Goal: Task Accomplishment & Management: Use online tool/utility

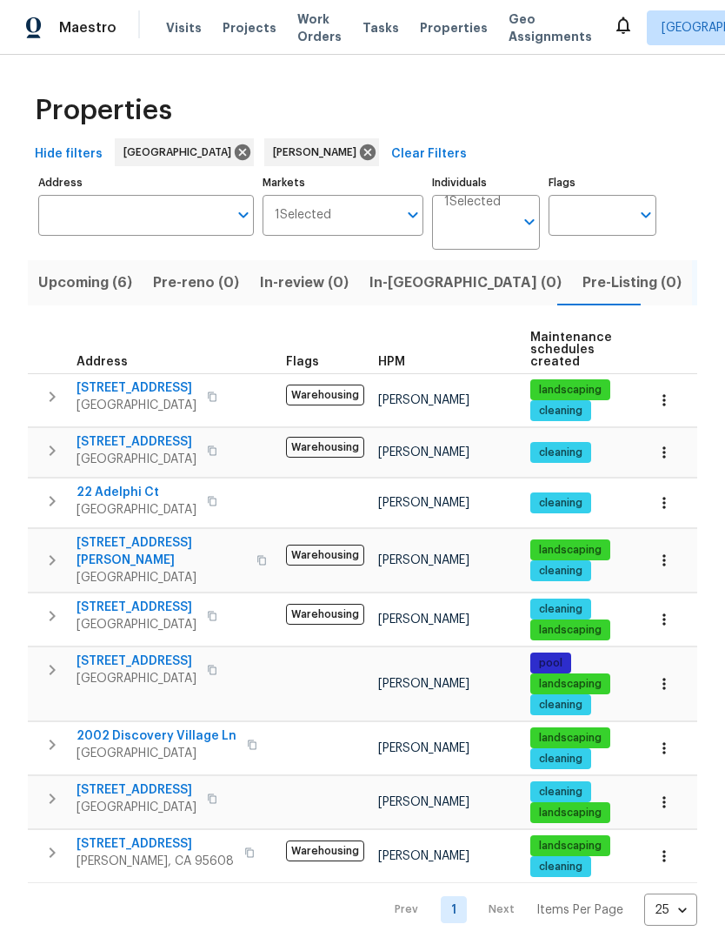
scroll to position [0, 30]
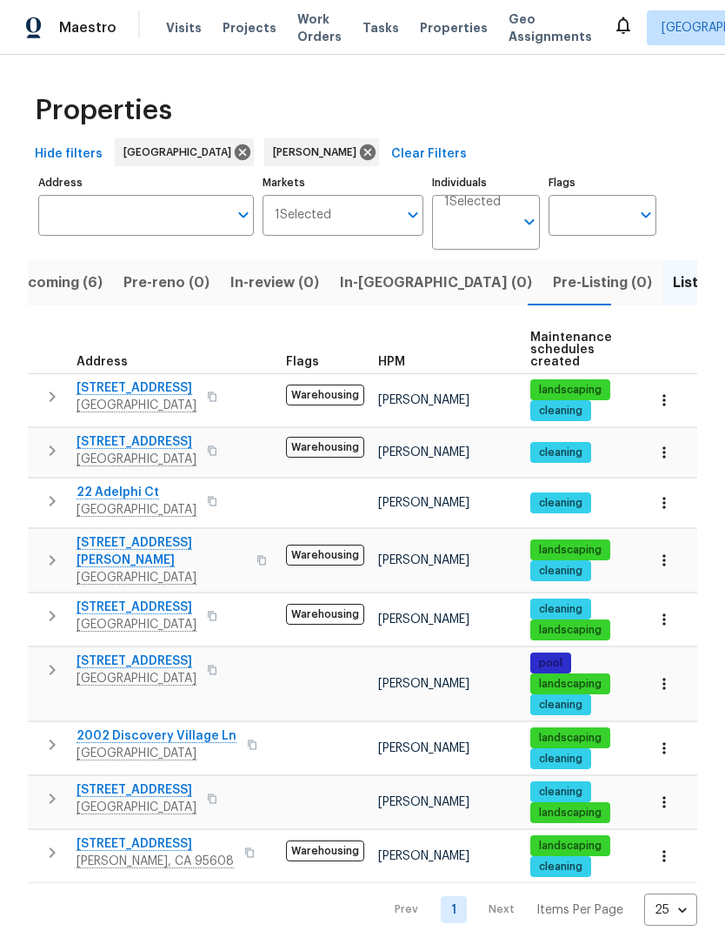
click at [239, 840] on button "button" at bounding box center [249, 852] width 21 height 24
click at [233, 837] on div "4660 Lue Ln Carmichael, CA 95608" at bounding box center [175, 852] width 196 height 35
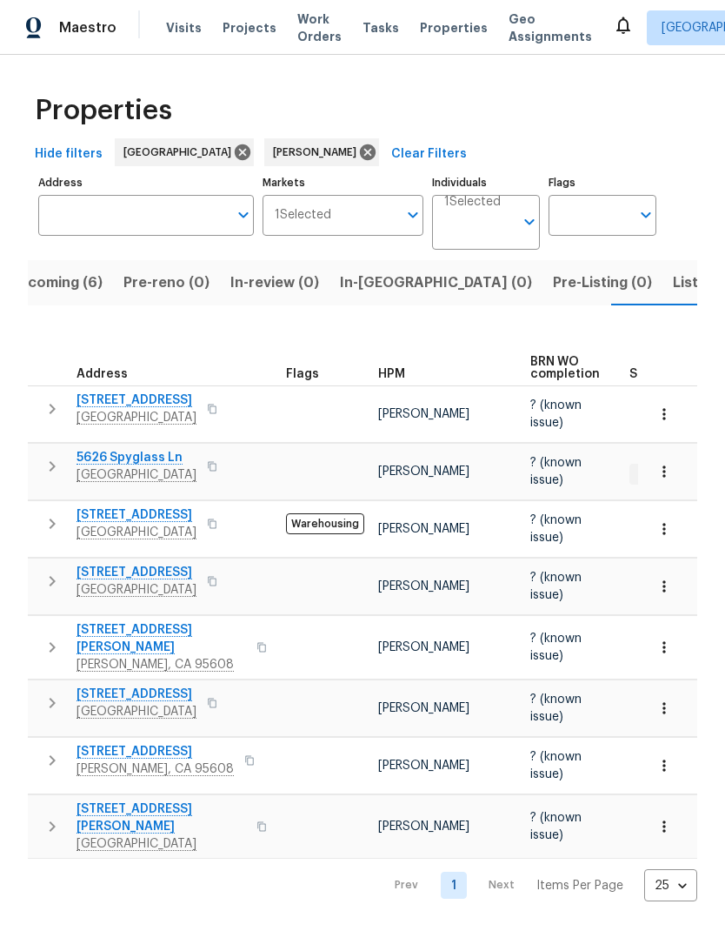
click at [251, 626] on button "button" at bounding box center [261, 647] width 21 height 42
click at [257, 642] on icon "button" at bounding box center [262, 647] width 10 height 10
click at [217, 698] on icon "button" at bounding box center [212, 703] width 10 height 10
click at [223, 691] on button "button" at bounding box center [212, 703] width 21 height 24
click at [239, 748] on button "button" at bounding box center [249, 760] width 21 height 24
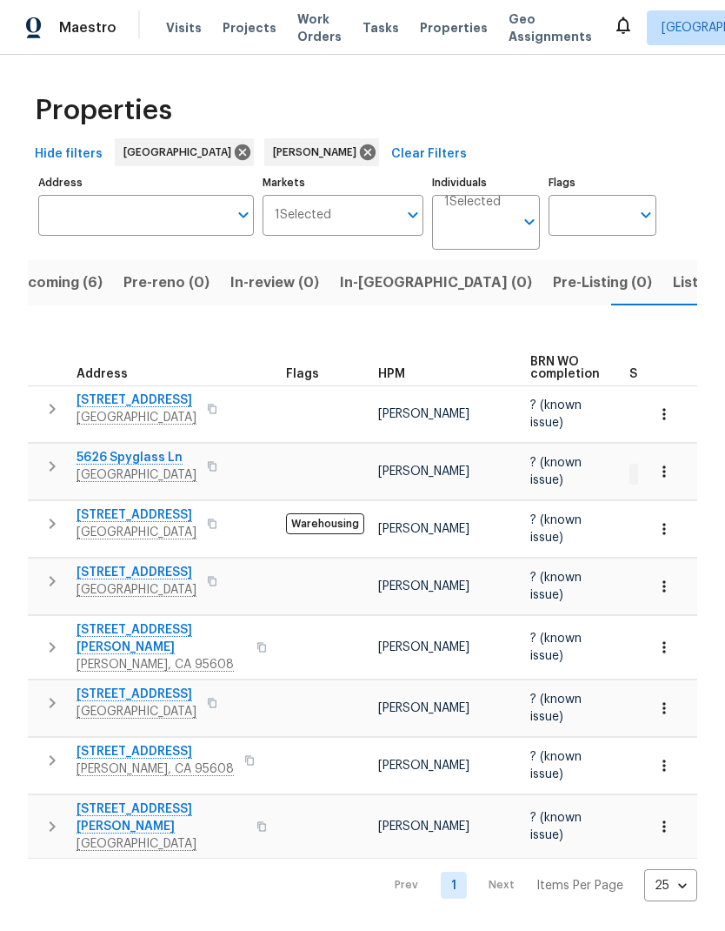
click at [239, 748] on button "button" at bounding box center [249, 760] width 21 height 24
click at [223, 691] on button "button" at bounding box center [212, 703] width 21 height 24
click at [257, 642] on icon "button" at bounding box center [262, 647] width 10 height 10
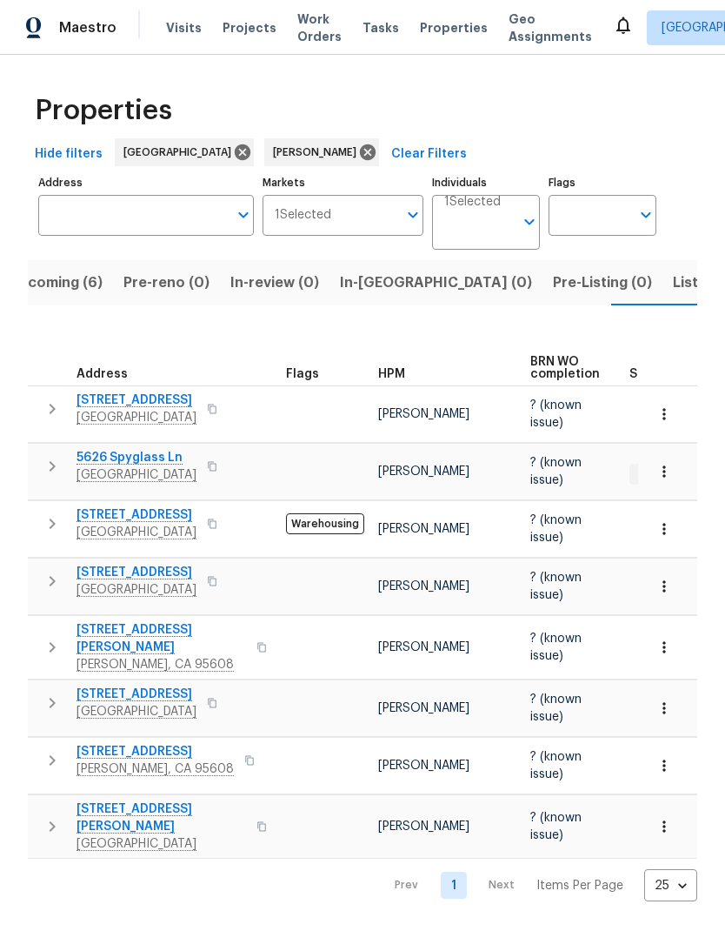
click at [223, 397] on button "button" at bounding box center [212, 409] width 21 height 24
click at [217, 404] on icon "button" at bounding box center [212, 409] width 10 height 10
click at [673, 278] on span "Listed (9)" at bounding box center [706, 283] width 66 height 24
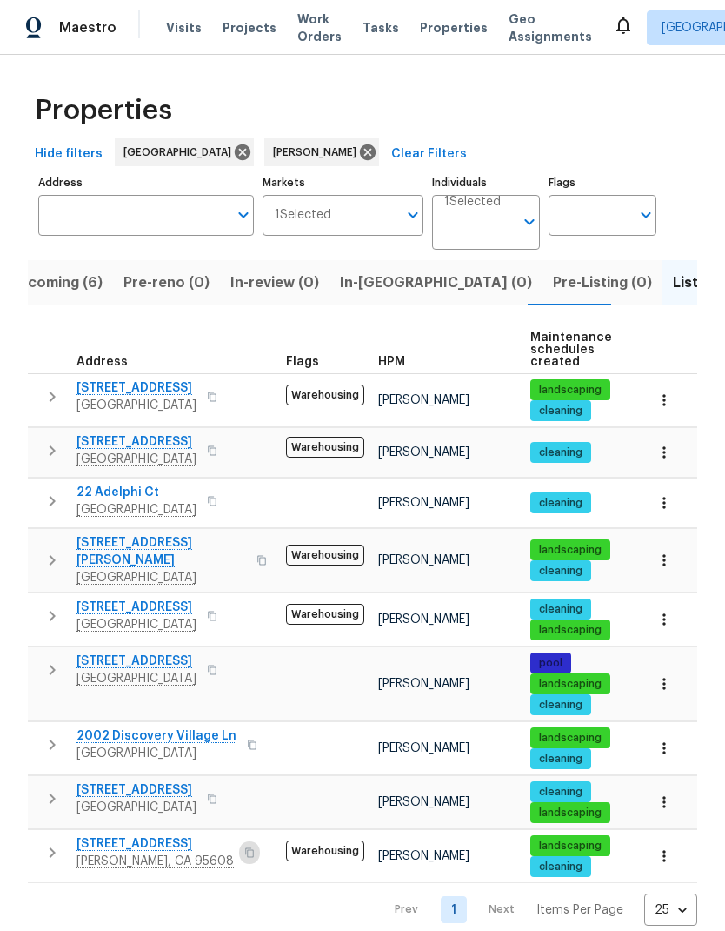
click at [239, 842] on button "button" at bounding box center [249, 852] width 21 height 24
click at [239, 840] on button "button" at bounding box center [249, 852] width 21 height 24
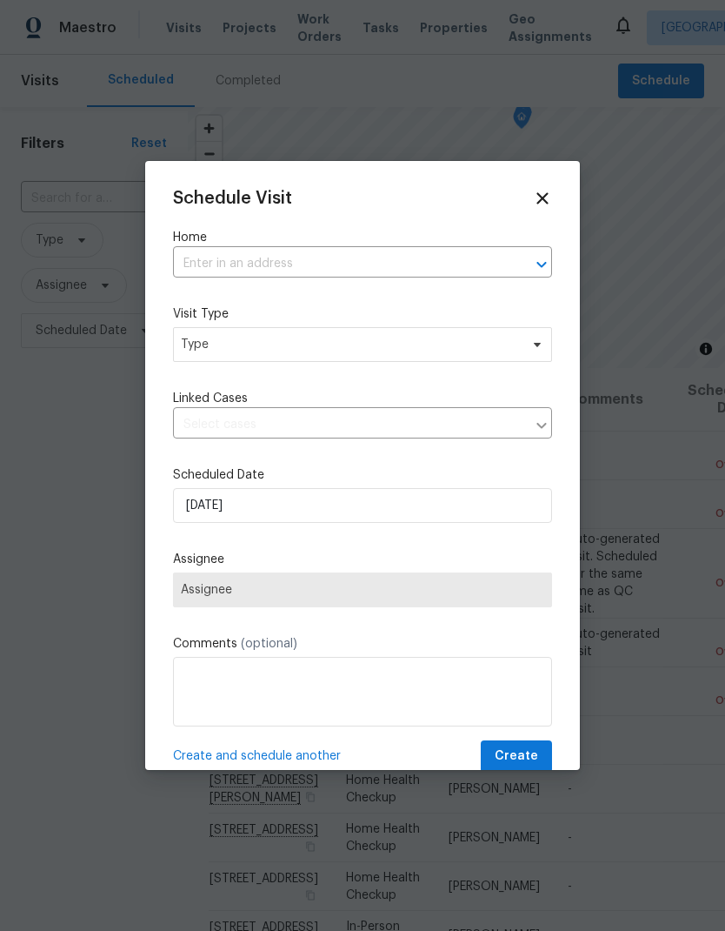
click at [333, 257] on input "text" at bounding box center [338, 263] width 331 height 27
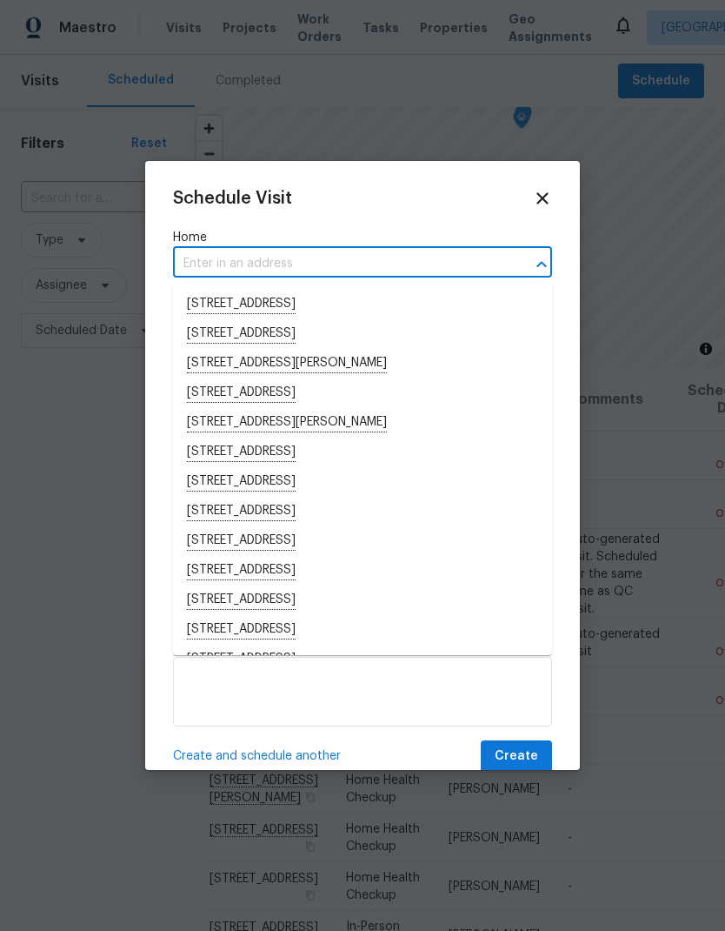
click at [294, 260] on input "text" at bounding box center [338, 263] width 331 height 27
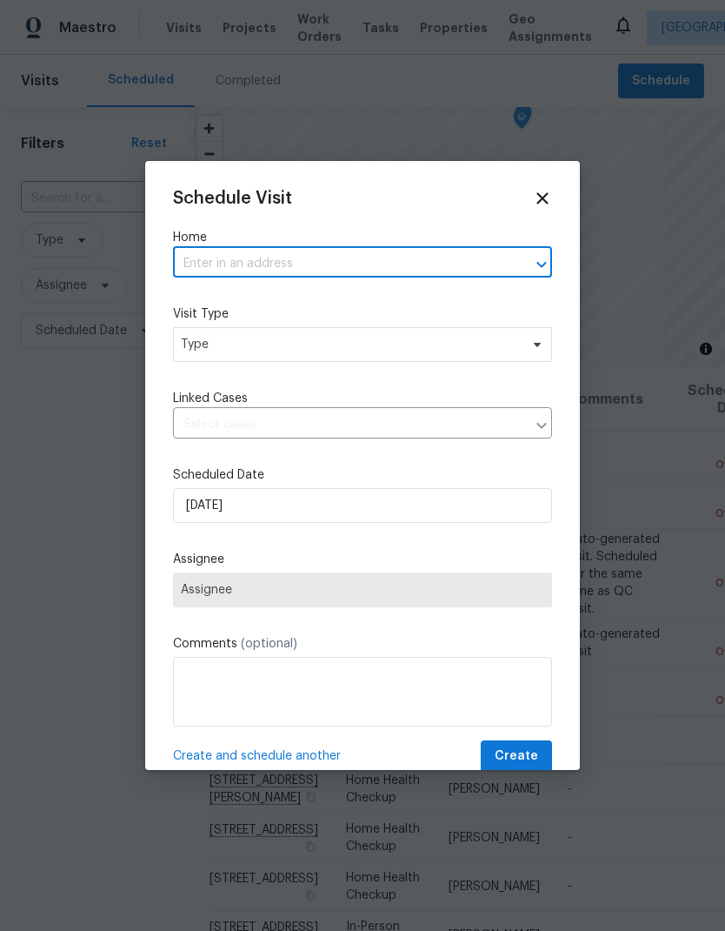
paste input "[STREET_ADDRESS][PERSON_NAME]"
type input "[STREET_ADDRESS][PERSON_NAME]"
click at [547, 197] on icon at bounding box center [542, 198] width 19 height 19
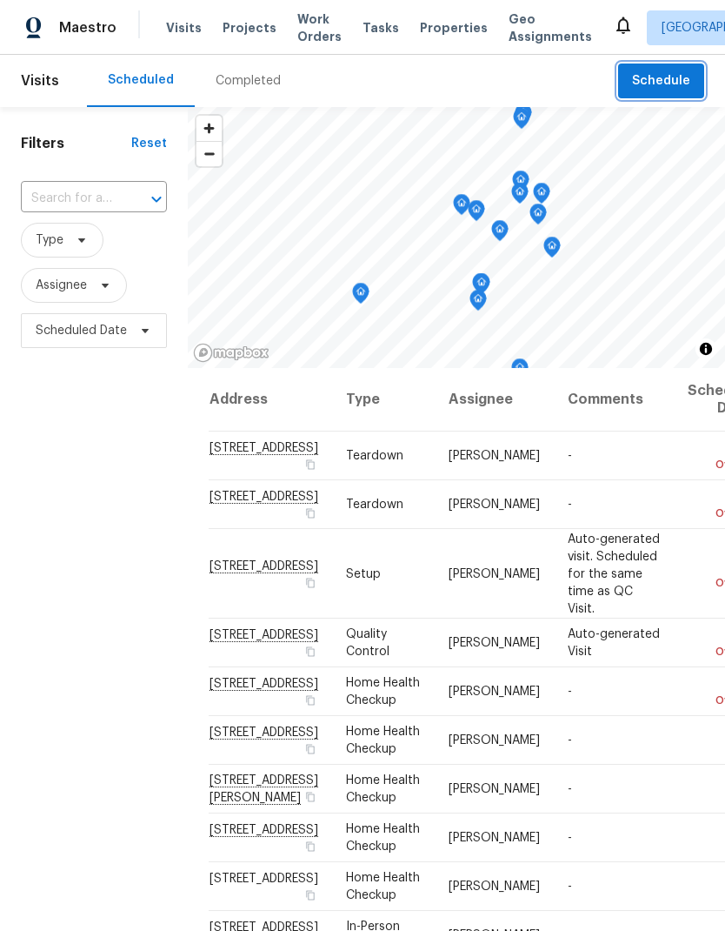
click at [690, 84] on span "Schedule" at bounding box center [661, 81] width 58 height 22
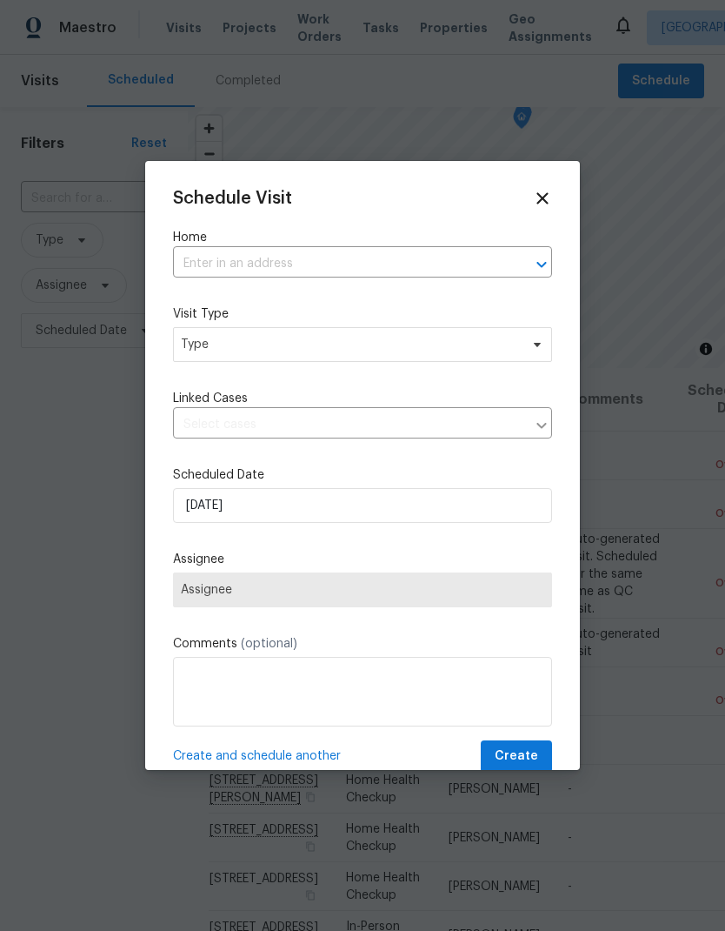
click at [359, 260] on input "text" at bounding box center [338, 263] width 331 height 27
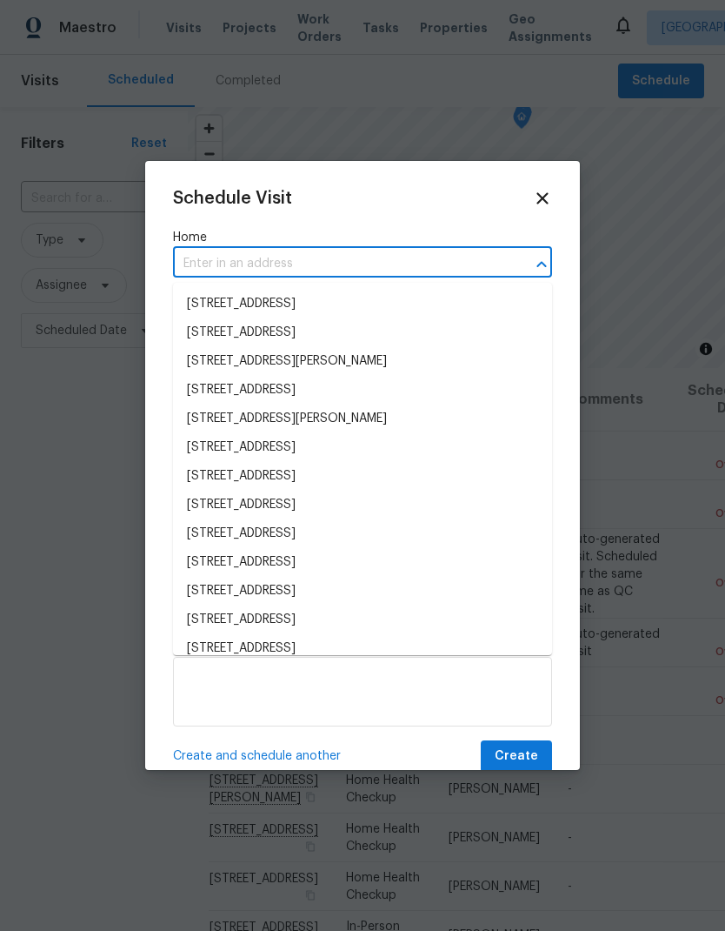
click at [317, 256] on input "text" at bounding box center [338, 263] width 331 height 27
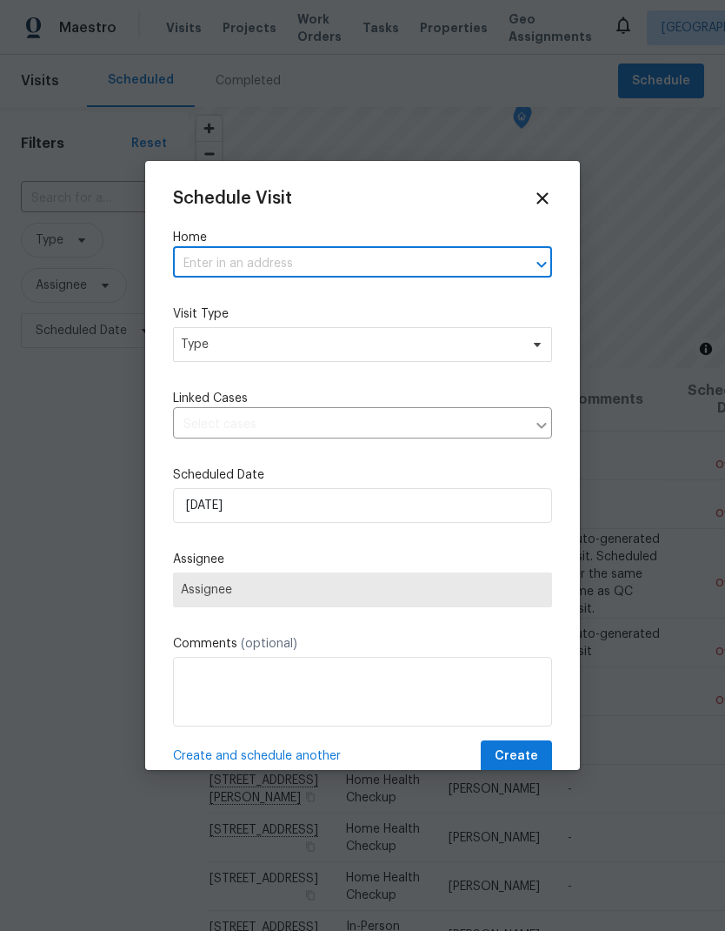
paste input "[STREET_ADDRESS][PERSON_NAME][PERSON_NAME]"
type input "[STREET_ADDRESS][PERSON_NAME][PERSON_NAME]"
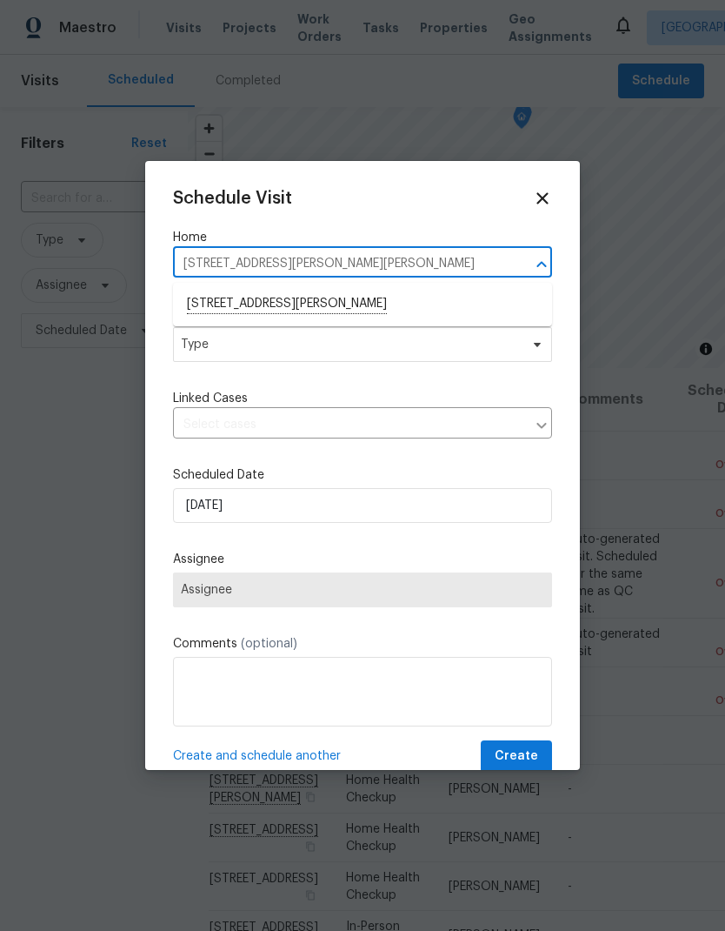
click at [365, 299] on li "[STREET_ADDRESS][PERSON_NAME]" at bounding box center [362, 305] width 379 height 30
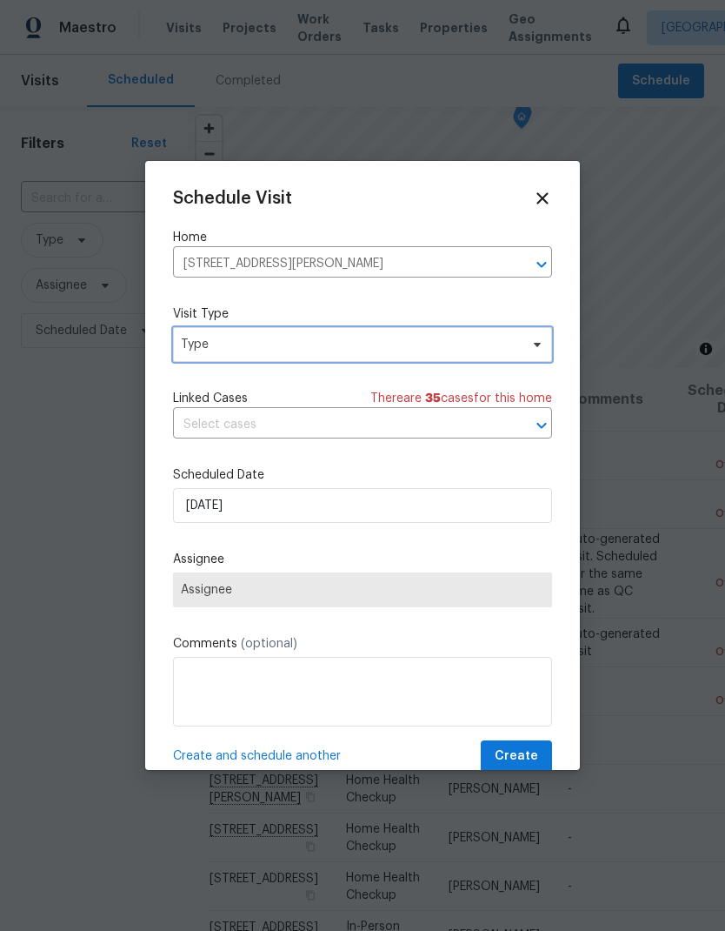
click at [381, 349] on span "Type" at bounding box center [350, 344] width 338 height 17
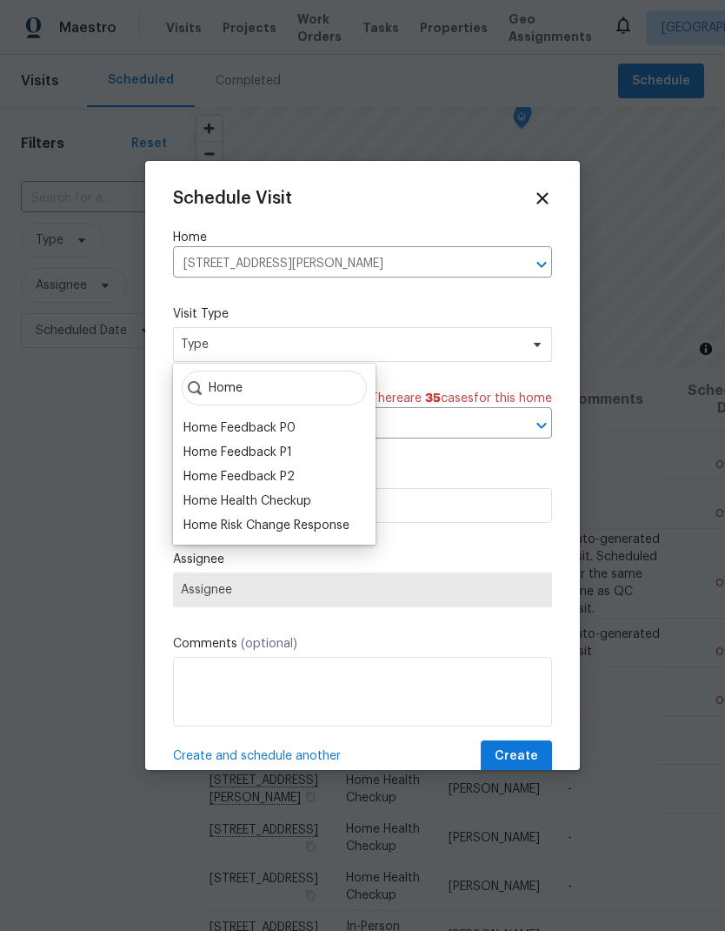
type input "Home"
click at [311, 500] on div "Home Health Checkup" at bounding box center [248, 500] width 128 height 17
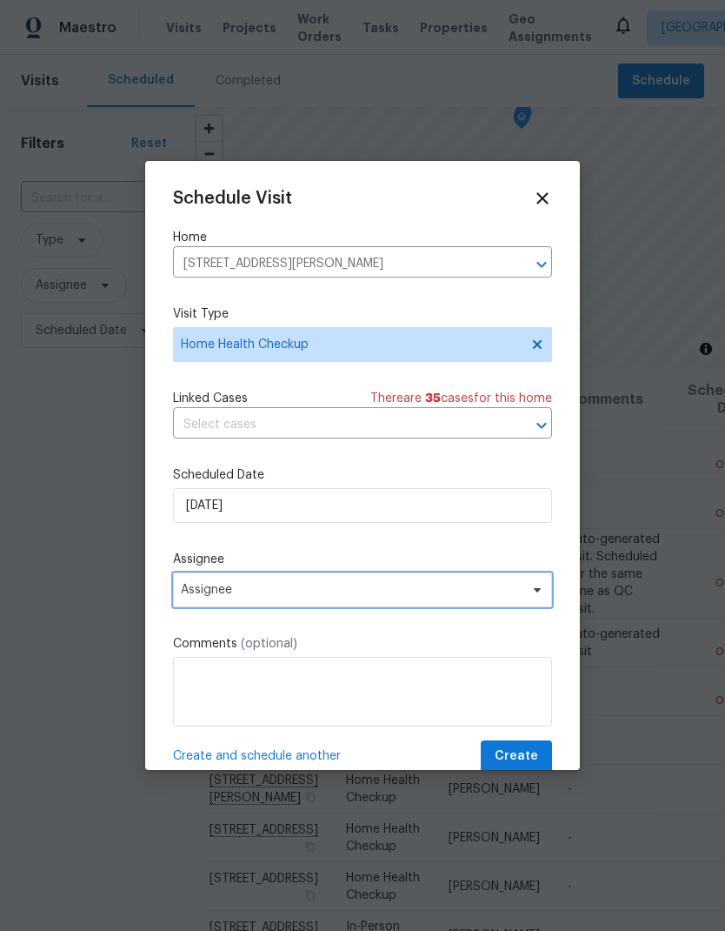
click at [361, 597] on span "Assignee" at bounding box center [351, 590] width 341 height 14
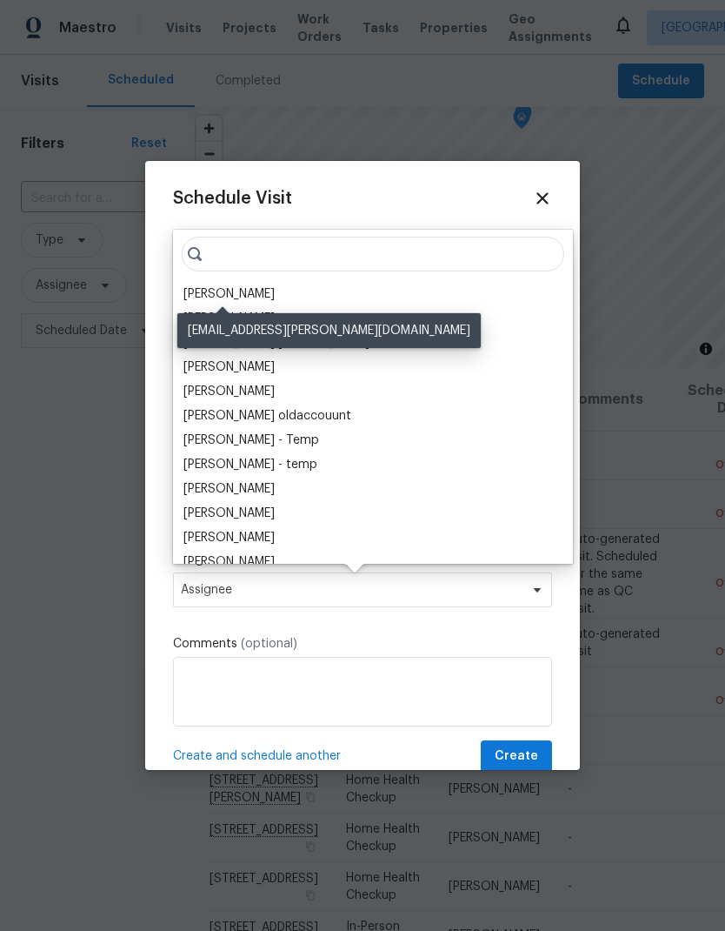
click at [259, 291] on div "[PERSON_NAME]" at bounding box center [229, 293] width 91 height 17
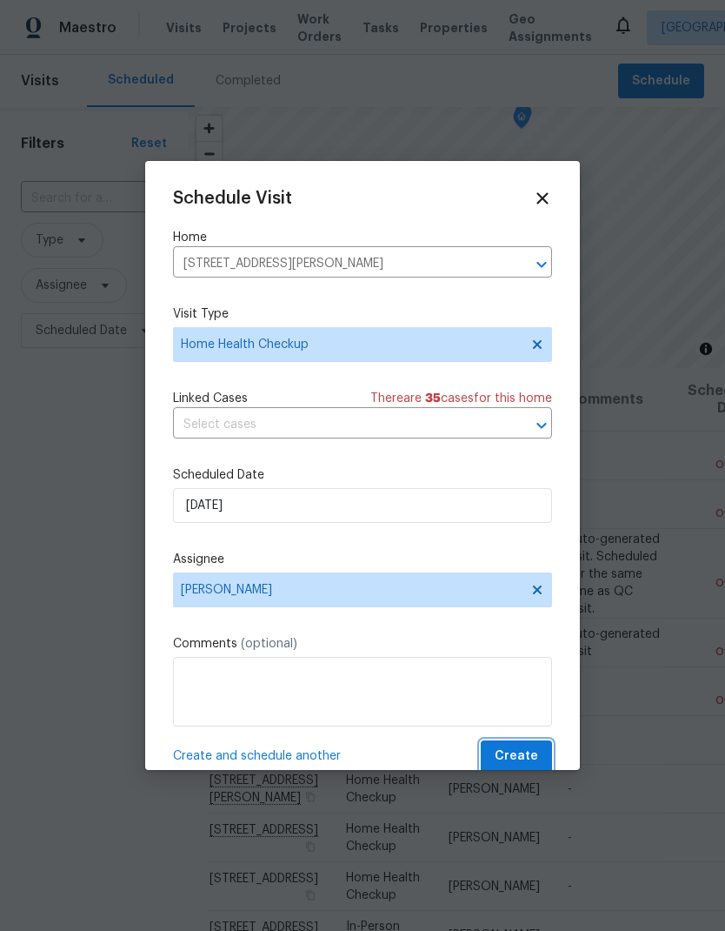
click at [538, 753] on span "Create" at bounding box center [516, 756] width 43 height 22
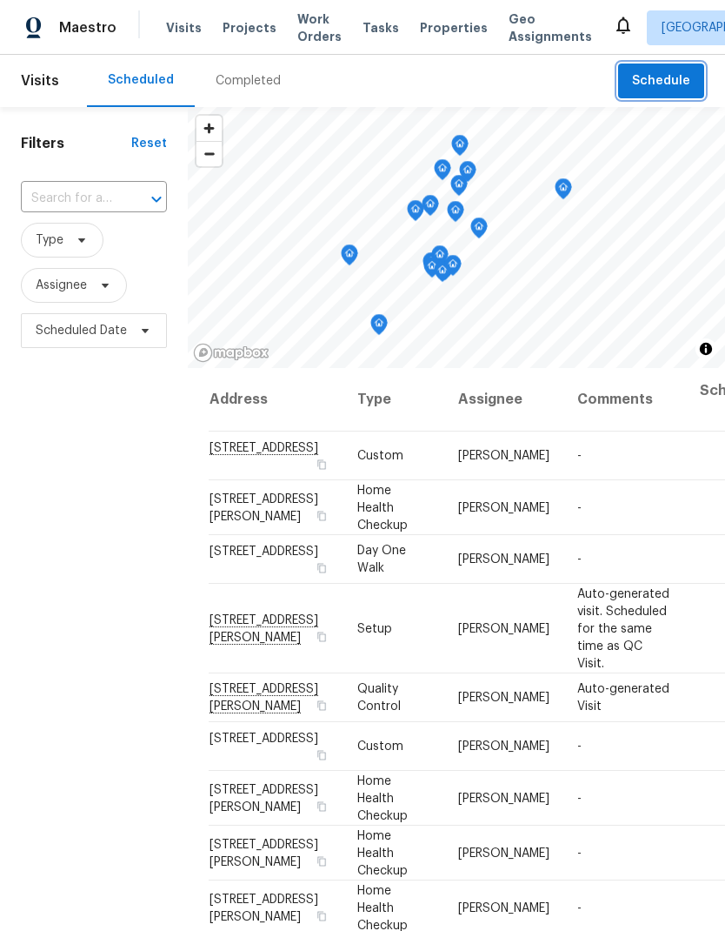
click at [678, 84] on span "Schedule" at bounding box center [661, 81] width 58 height 22
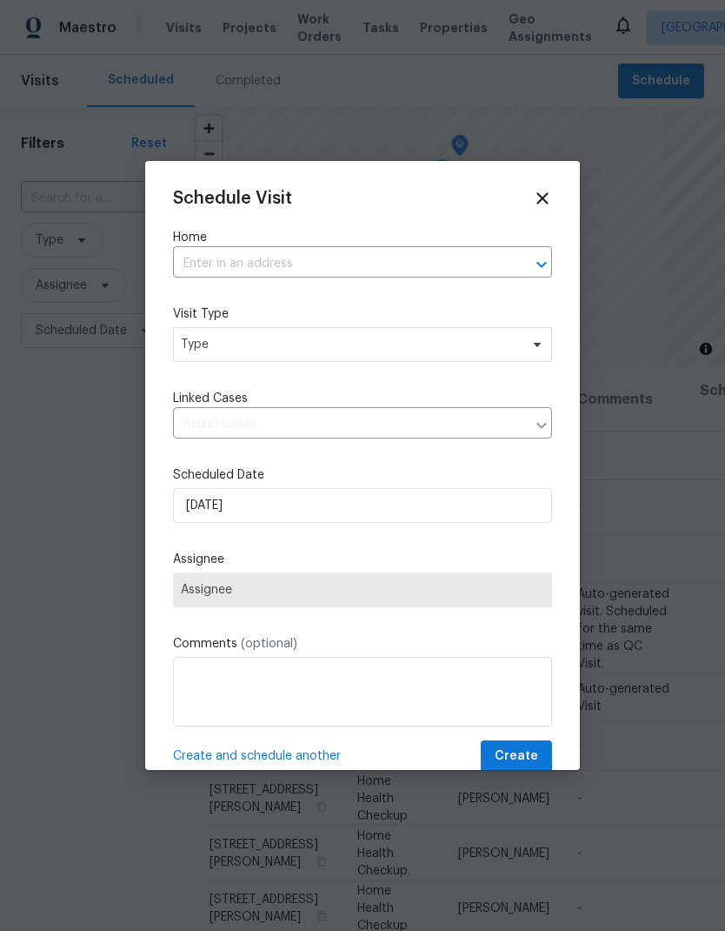
click at [362, 255] on input "text" at bounding box center [338, 263] width 331 height 27
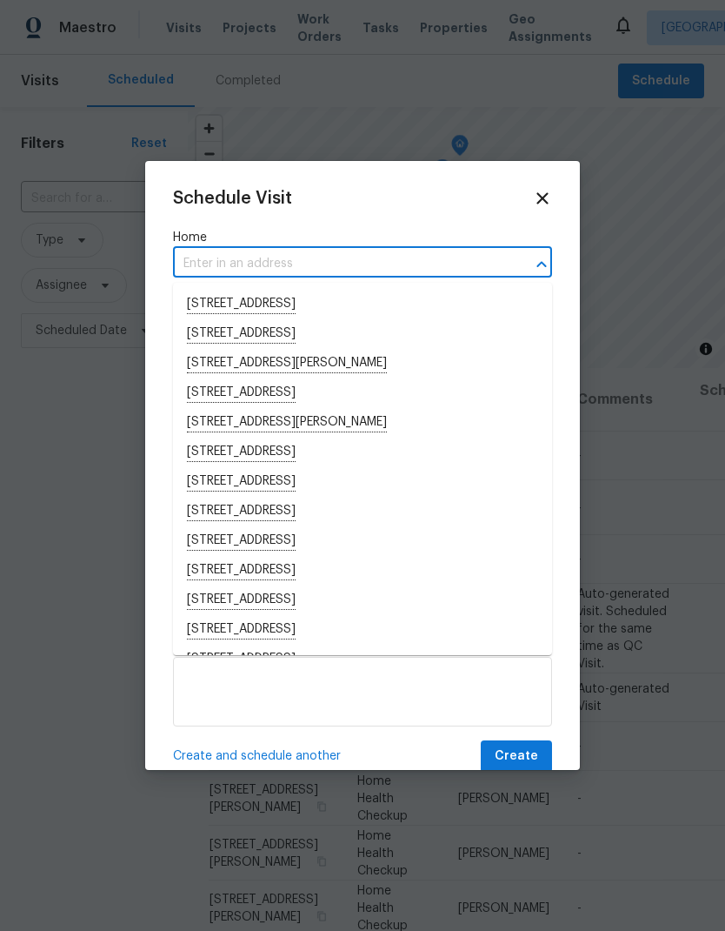
click at [324, 259] on input "text" at bounding box center [338, 263] width 331 height 27
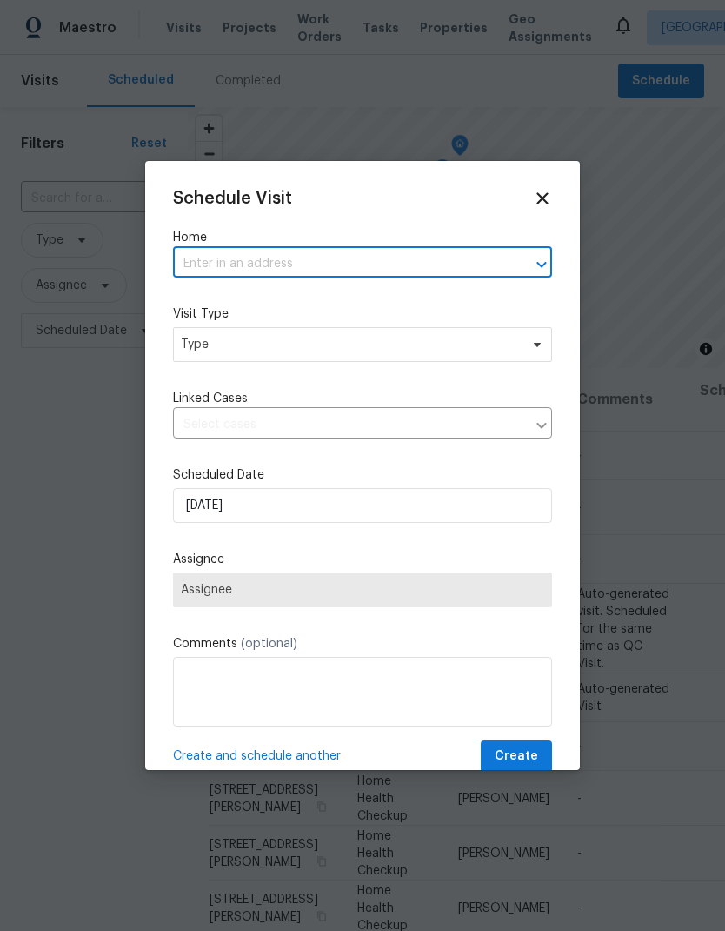
paste input "[STREET_ADDRESS]"
type input "[STREET_ADDRESS]"
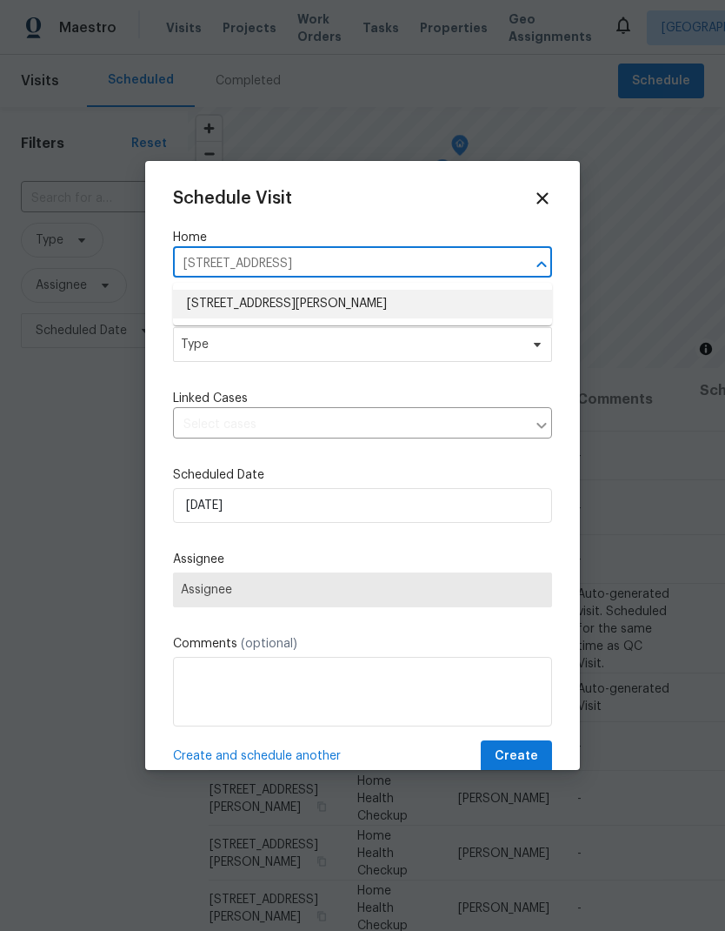
click at [393, 298] on li "[STREET_ADDRESS][PERSON_NAME]" at bounding box center [362, 304] width 379 height 29
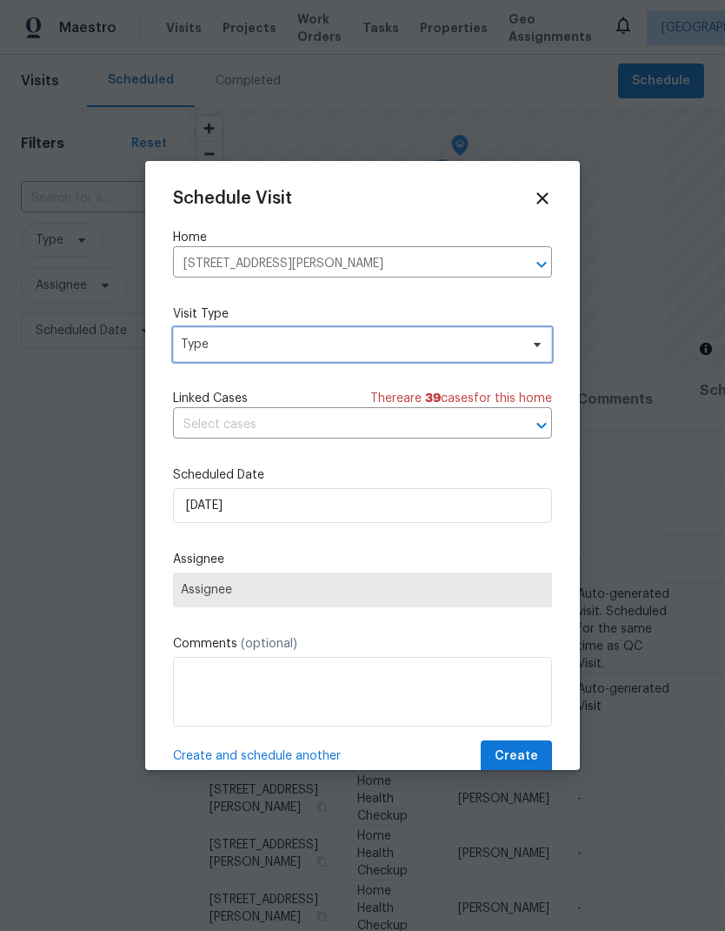
click at [375, 342] on span "Type" at bounding box center [350, 344] width 338 height 17
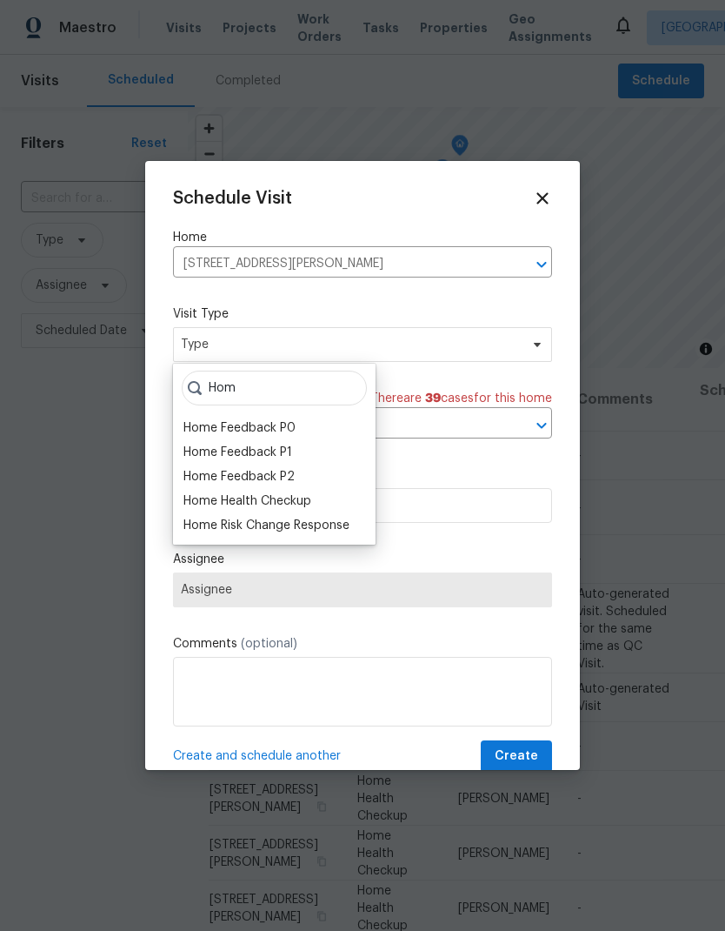
type input "Hom"
click at [302, 505] on div "Home Health Checkup" at bounding box center [248, 500] width 128 height 17
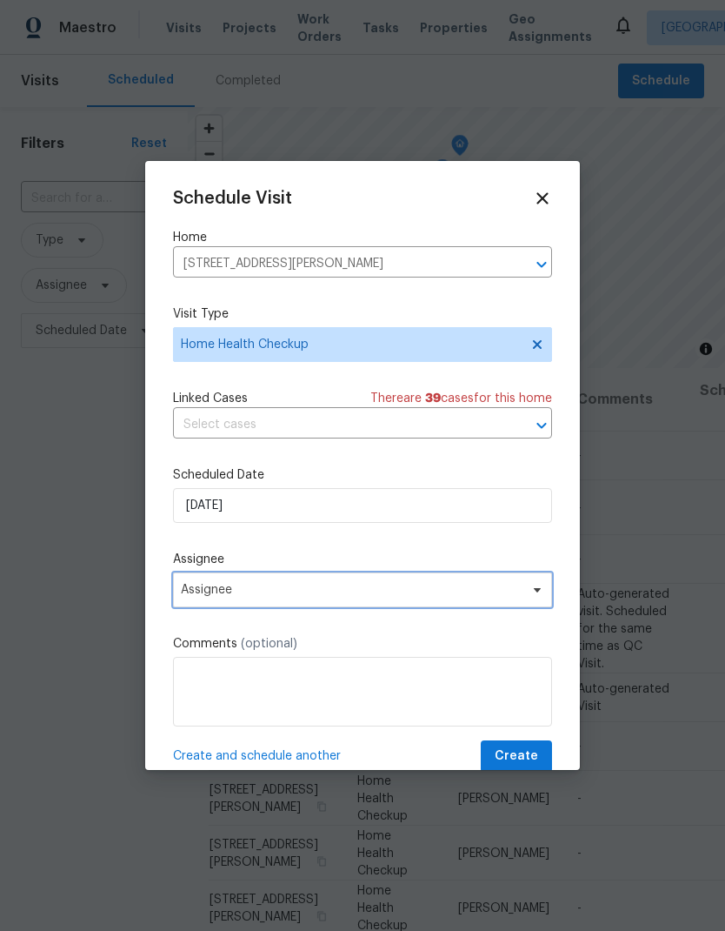
click at [331, 595] on span "Assignee" at bounding box center [351, 590] width 341 height 14
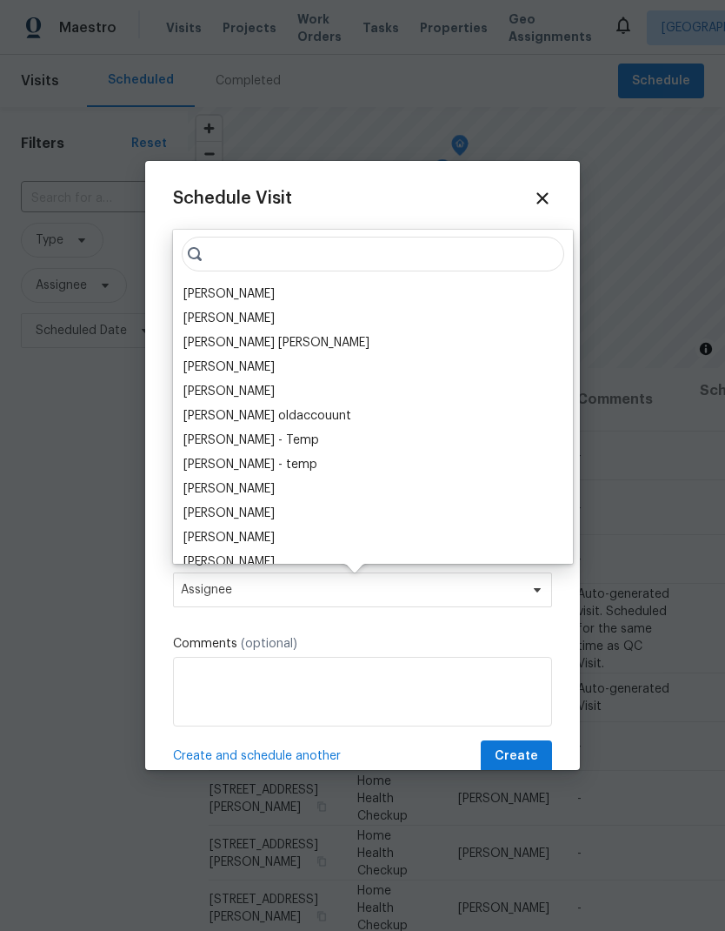
click at [256, 299] on div "[PERSON_NAME]" at bounding box center [229, 293] width 91 height 17
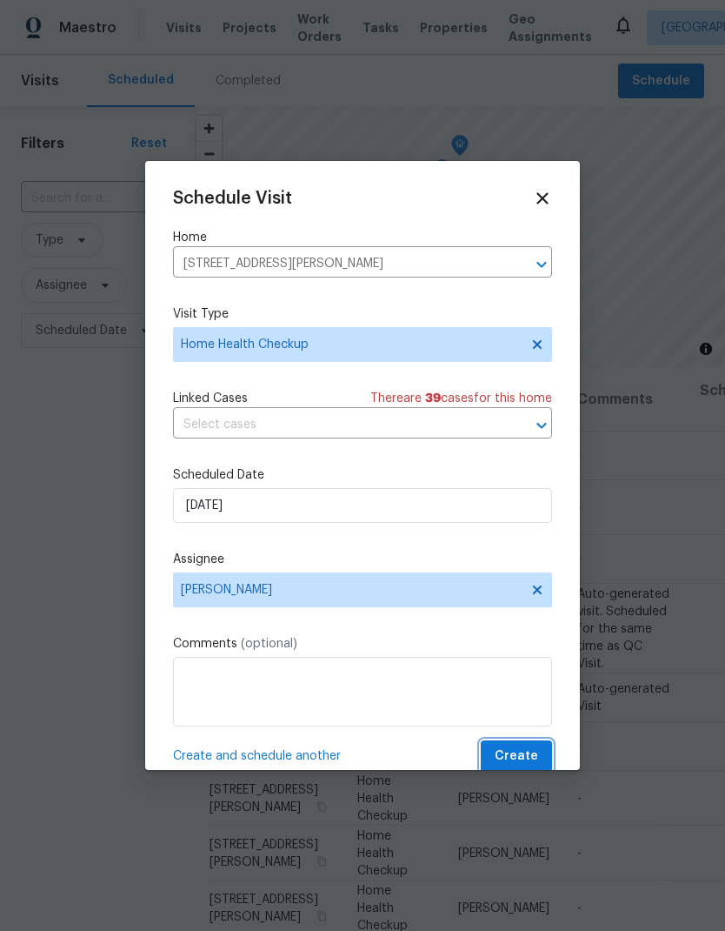
click at [521, 767] on span "Create" at bounding box center [516, 756] width 43 height 22
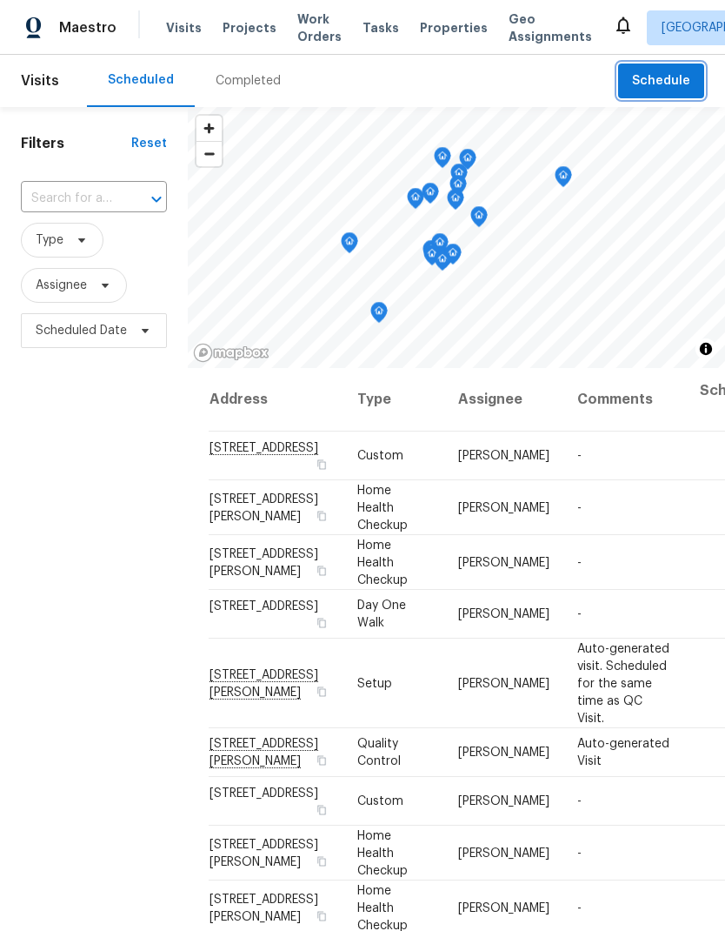
click at [687, 80] on span "Schedule" at bounding box center [661, 81] width 58 height 22
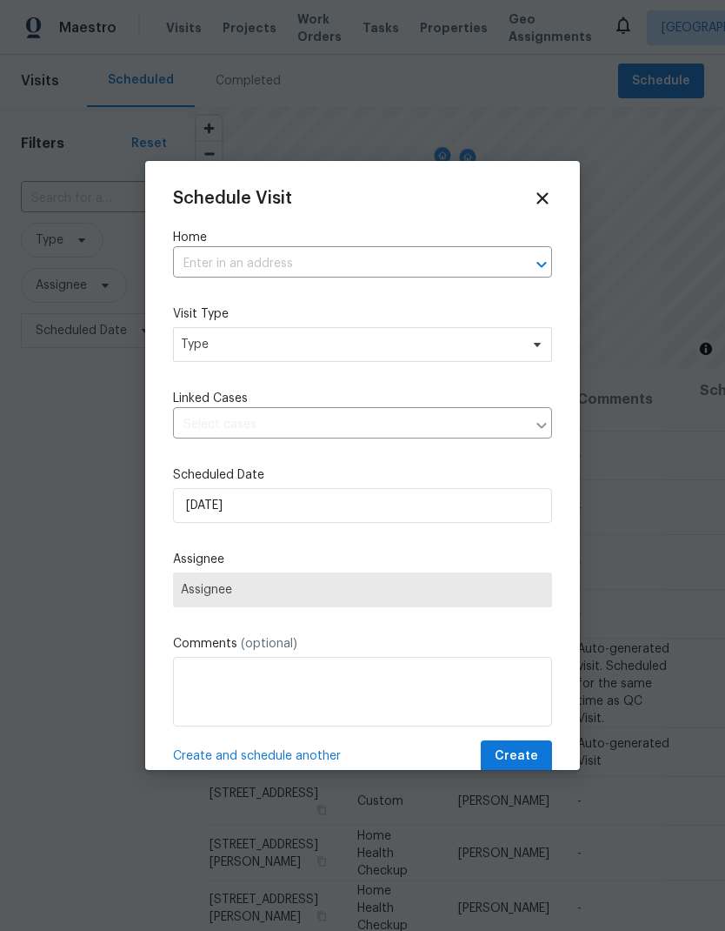
click at [354, 260] on input "text" at bounding box center [338, 263] width 331 height 27
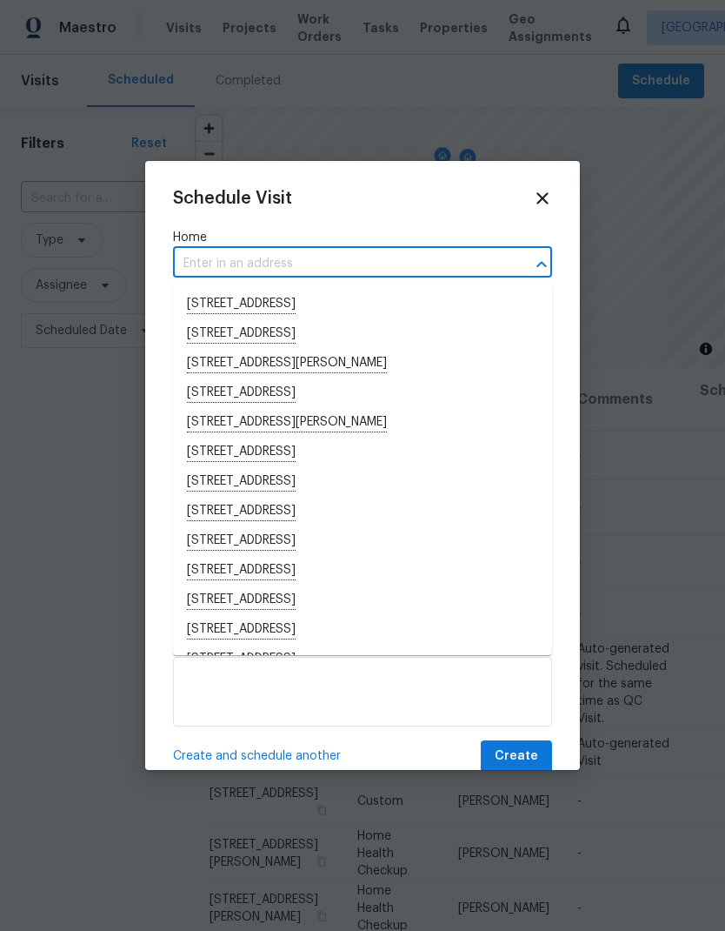
click at [284, 265] on input "text" at bounding box center [338, 263] width 331 height 27
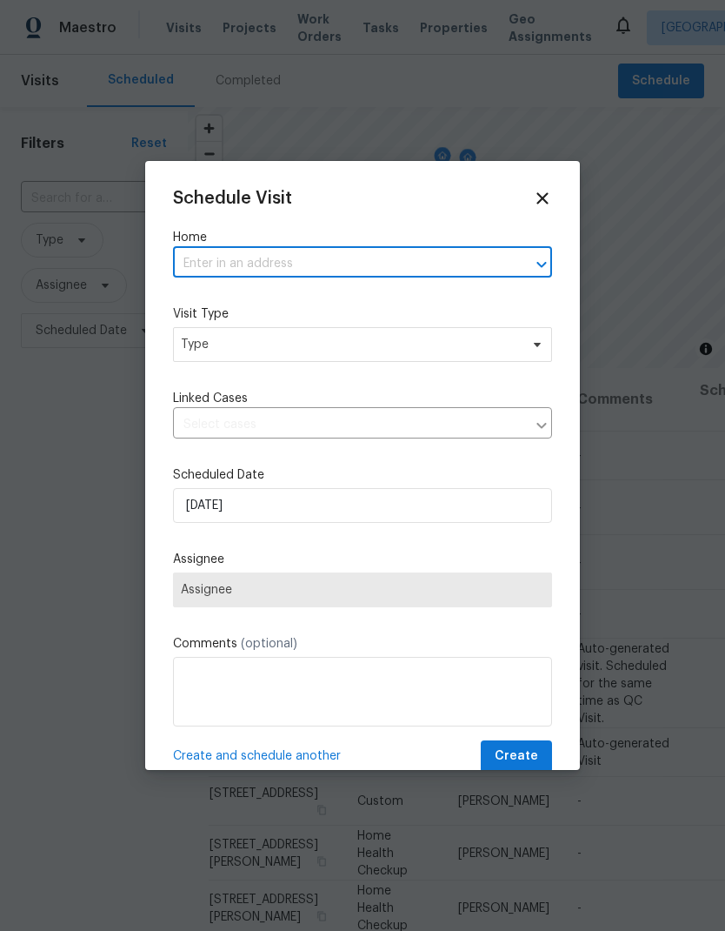
paste input "[STREET_ADDRESS]"
type input "[STREET_ADDRESS]"
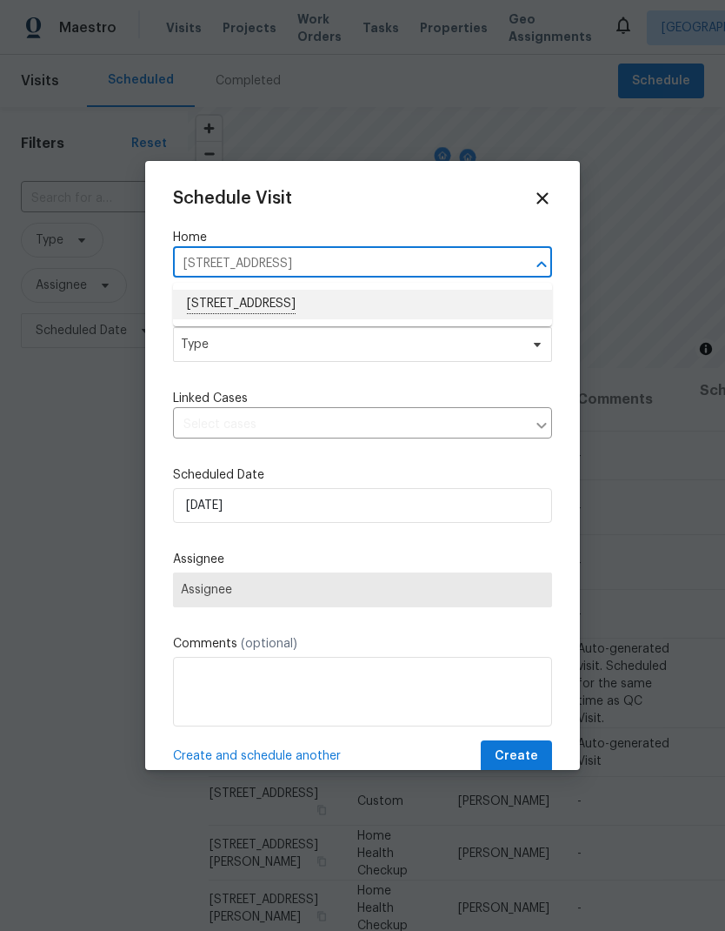
click at [370, 303] on li "[STREET_ADDRESS]" at bounding box center [362, 305] width 379 height 30
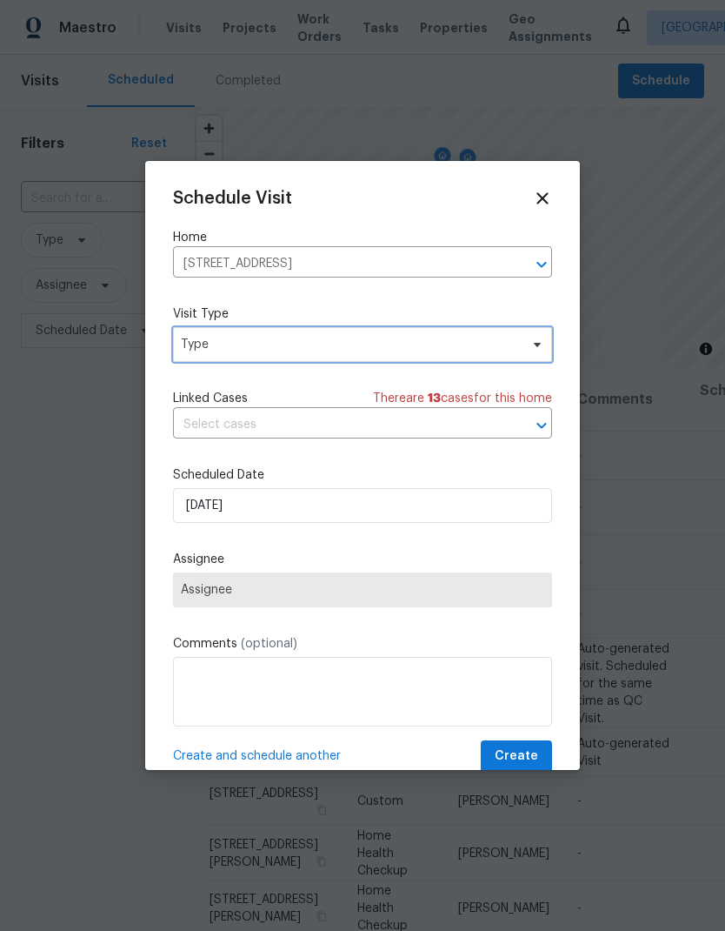
click at [355, 343] on span "Type" at bounding box center [350, 344] width 338 height 17
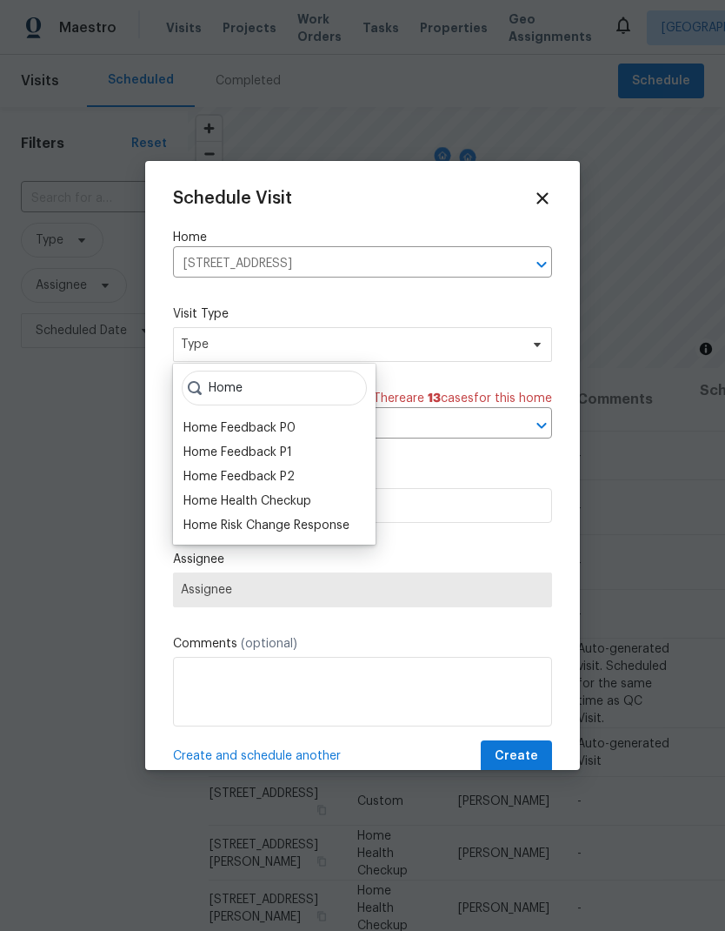
type input "Home"
click at [308, 493] on div "Home Health Checkup" at bounding box center [248, 500] width 128 height 17
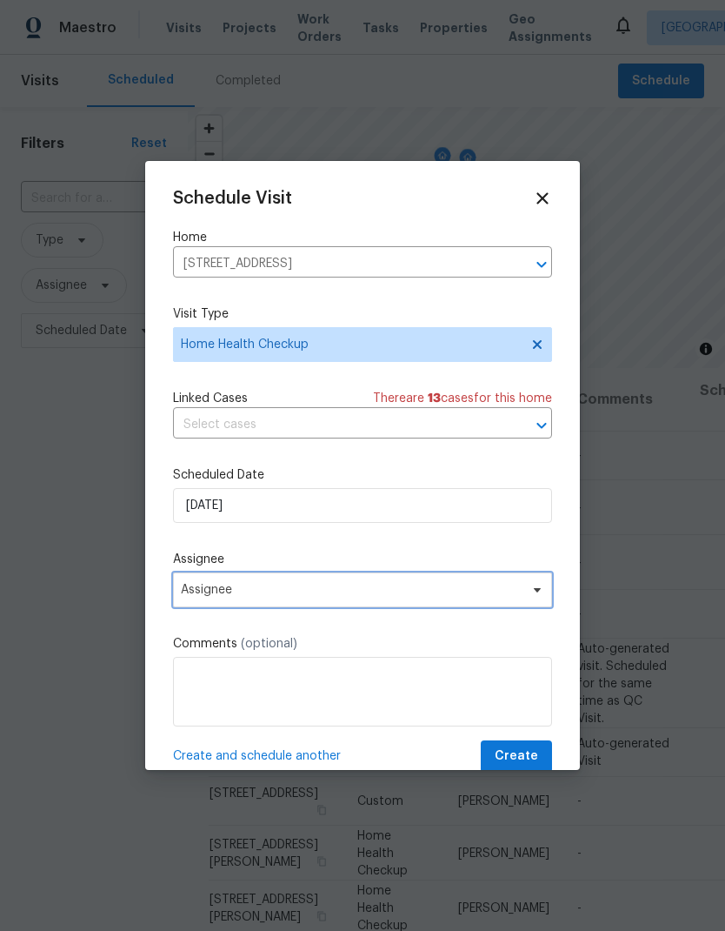
click at [335, 583] on span "Assignee" at bounding box center [362, 589] width 379 height 35
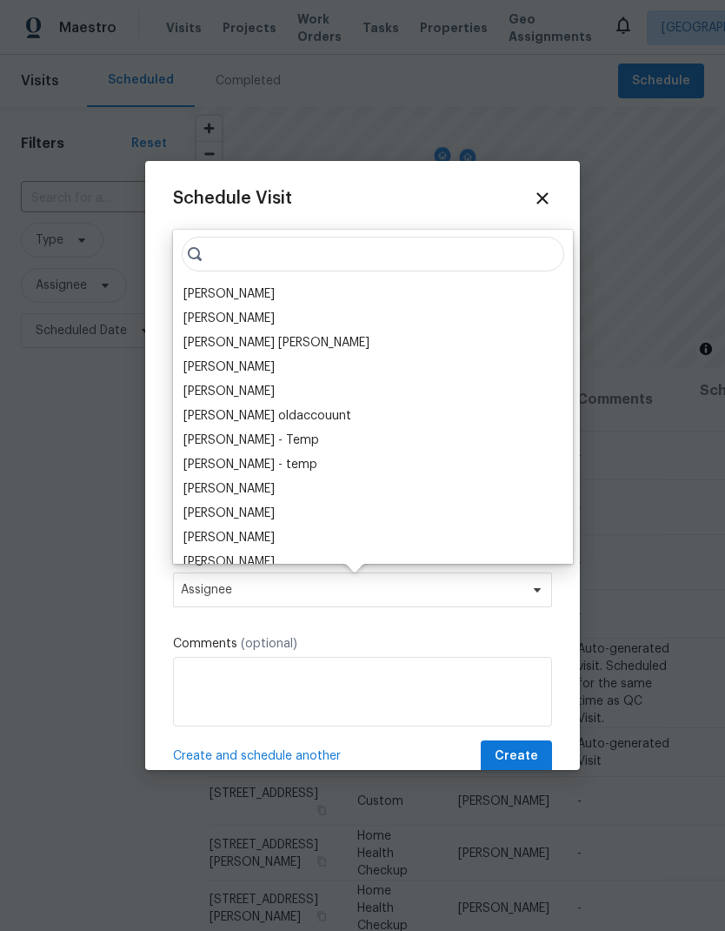
click at [257, 291] on div "[PERSON_NAME]" at bounding box center [229, 293] width 91 height 17
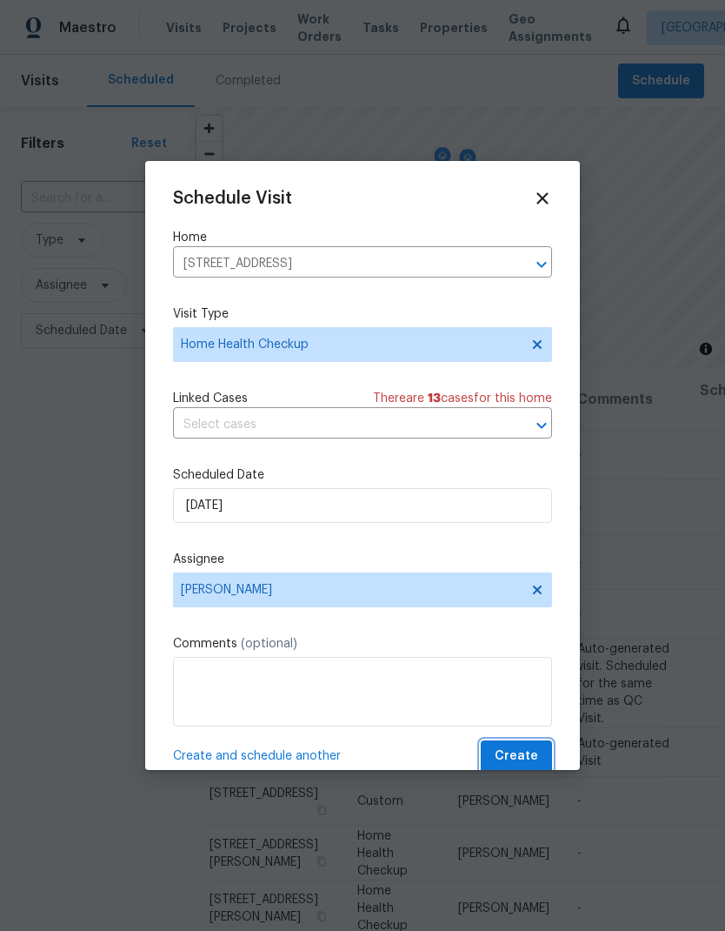
click at [538, 753] on button "Create" at bounding box center [516, 756] width 71 height 32
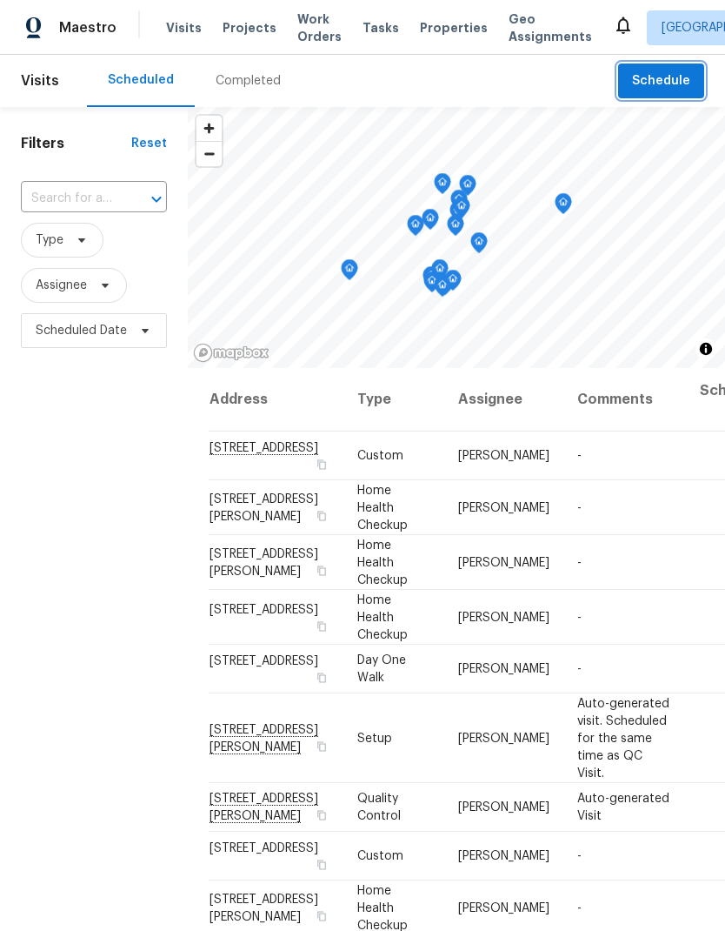
click at [679, 78] on span "Schedule" at bounding box center [661, 81] width 58 height 22
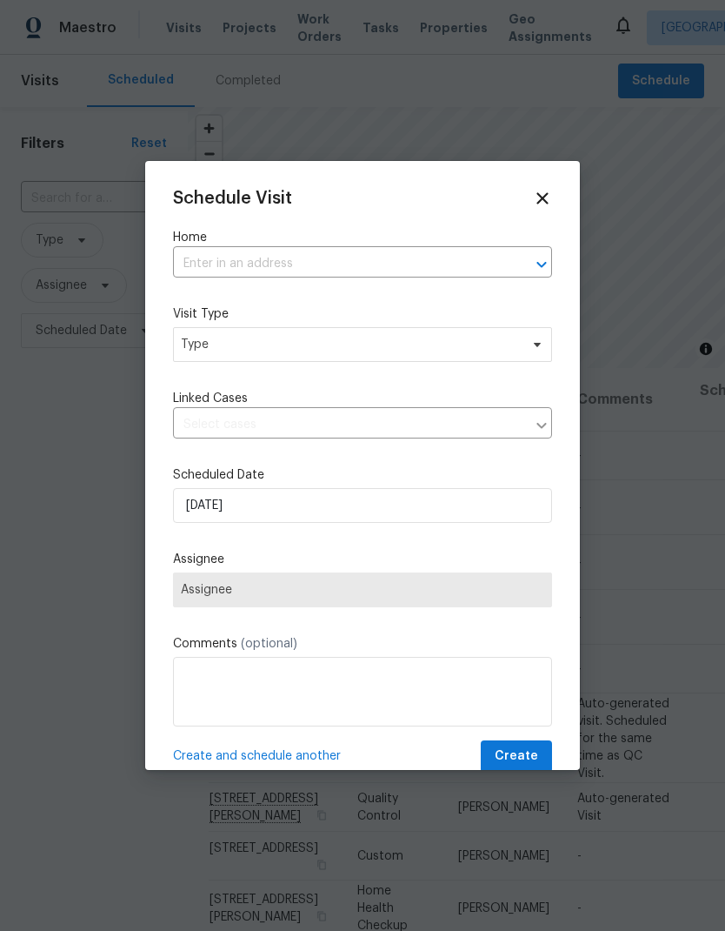
click at [344, 245] on label "Home" at bounding box center [362, 237] width 379 height 17
click at [294, 263] on input "text" at bounding box center [338, 263] width 331 height 27
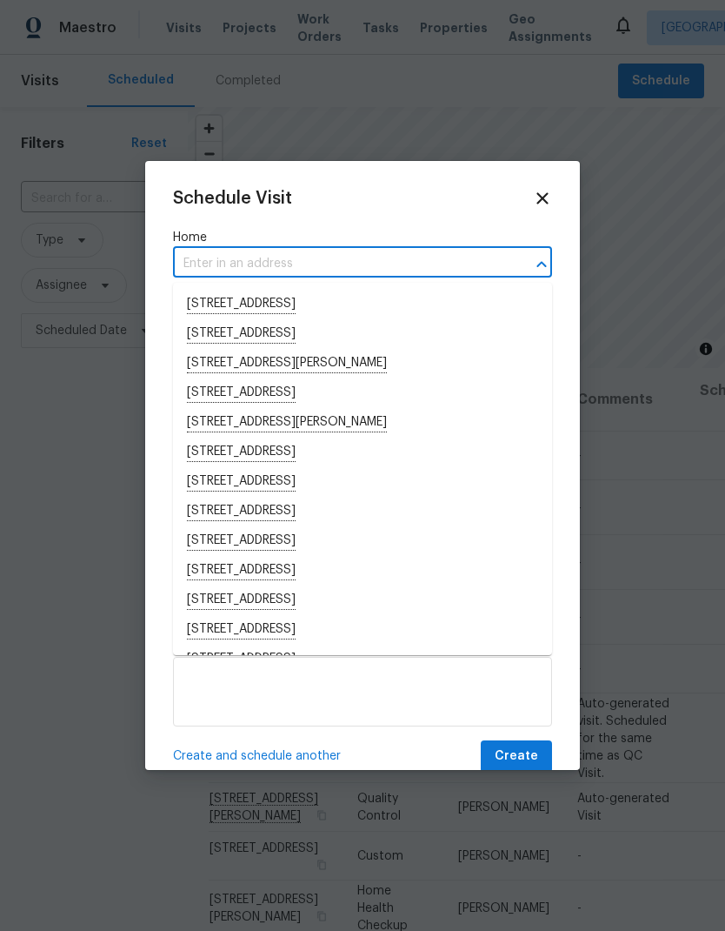
click at [259, 257] on input "text" at bounding box center [338, 263] width 331 height 27
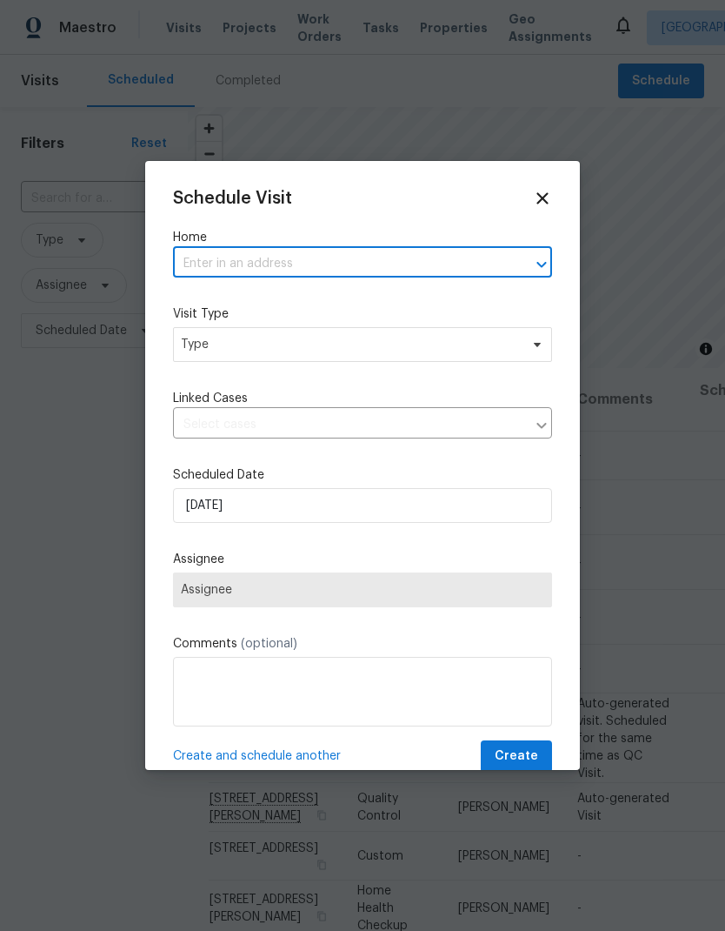
paste input "[STREET_ADDRESS]"
type input "2376 [PERSON_NAME]"
click at [416, 304] on li "[STREET_ADDRESS]" at bounding box center [362, 305] width 379 height 30
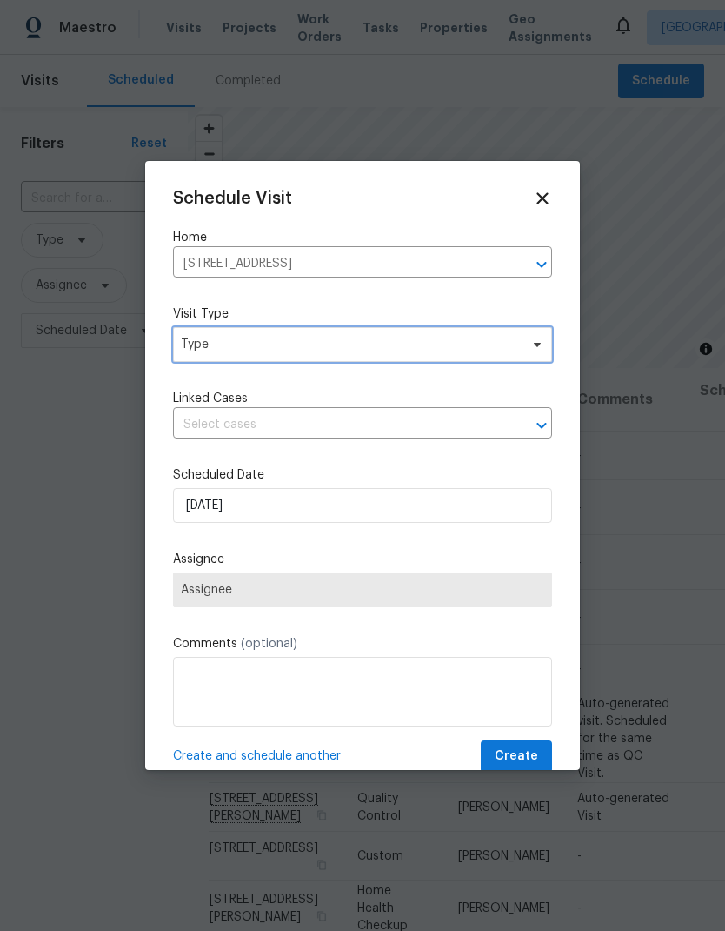
click at [363, 342] on span "Type" at bounding box center [350, 344] width 338 height 17
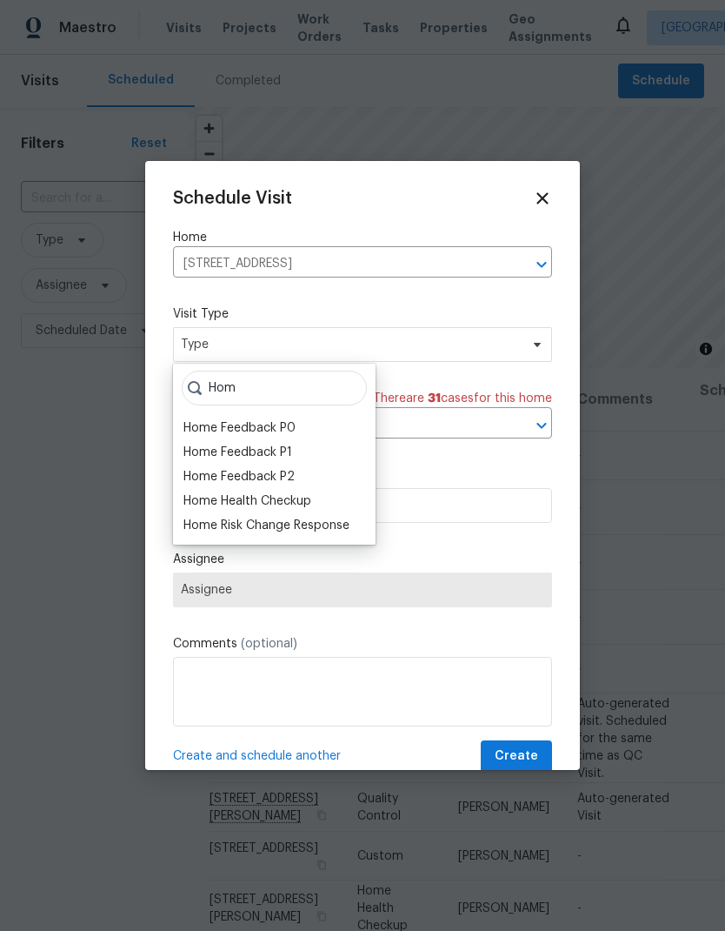
type input "Hom"
click at [306, 505] on div "Home Health Checkup" at bounding box center [248, 500] width 128 height 17
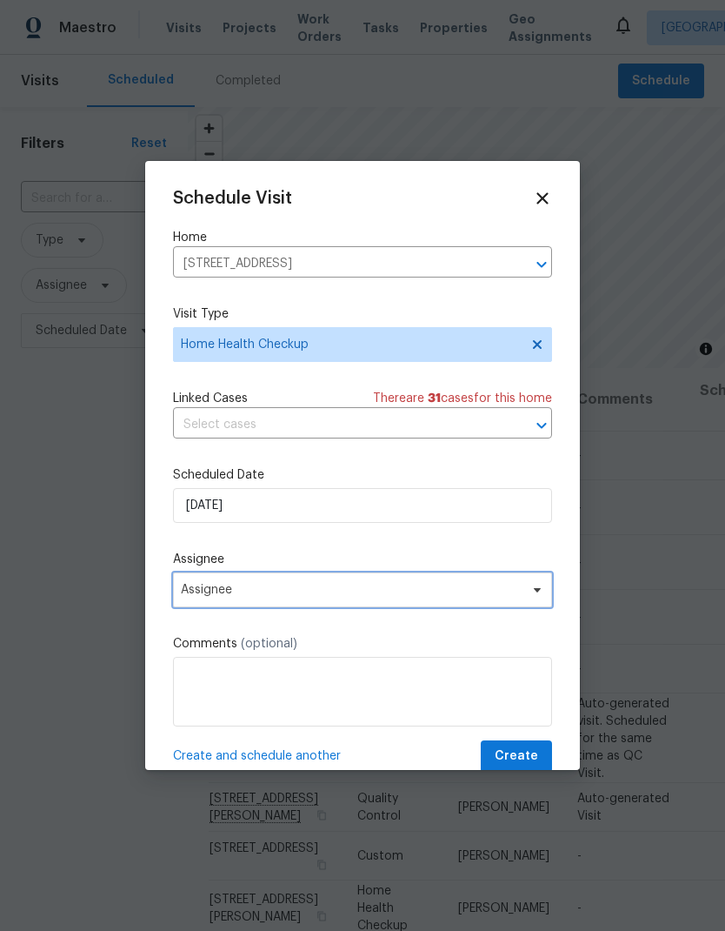
click at [295, 597] on span "Assignee" at bounding box center [351, 590] width 341 height 14
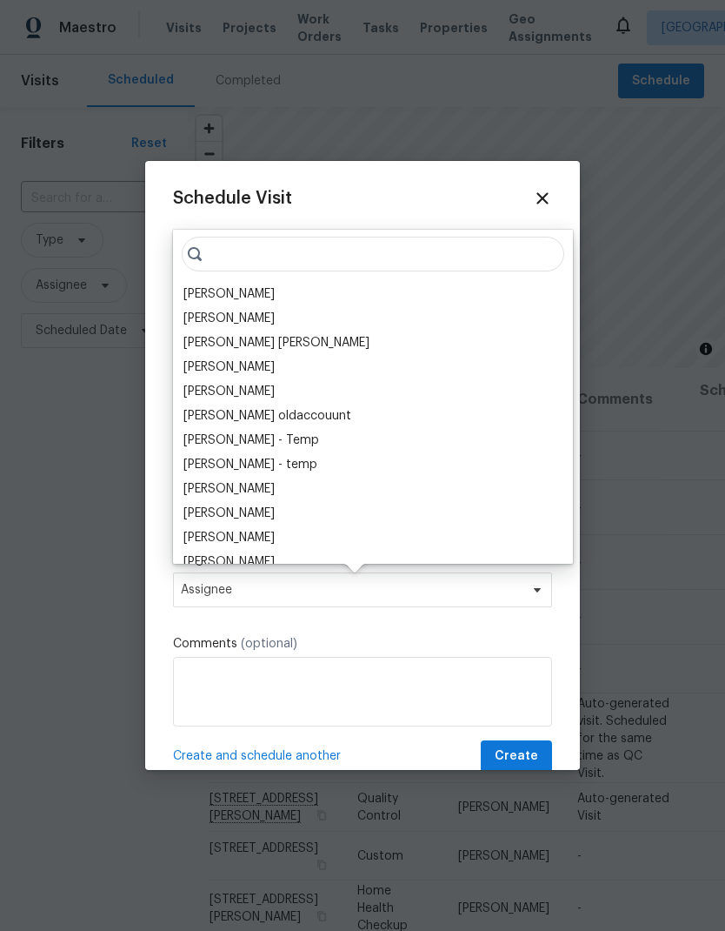
click at [260, 292] on div "[PERSON_NAME]" at bounding box center [229, 293] width 91 height 17
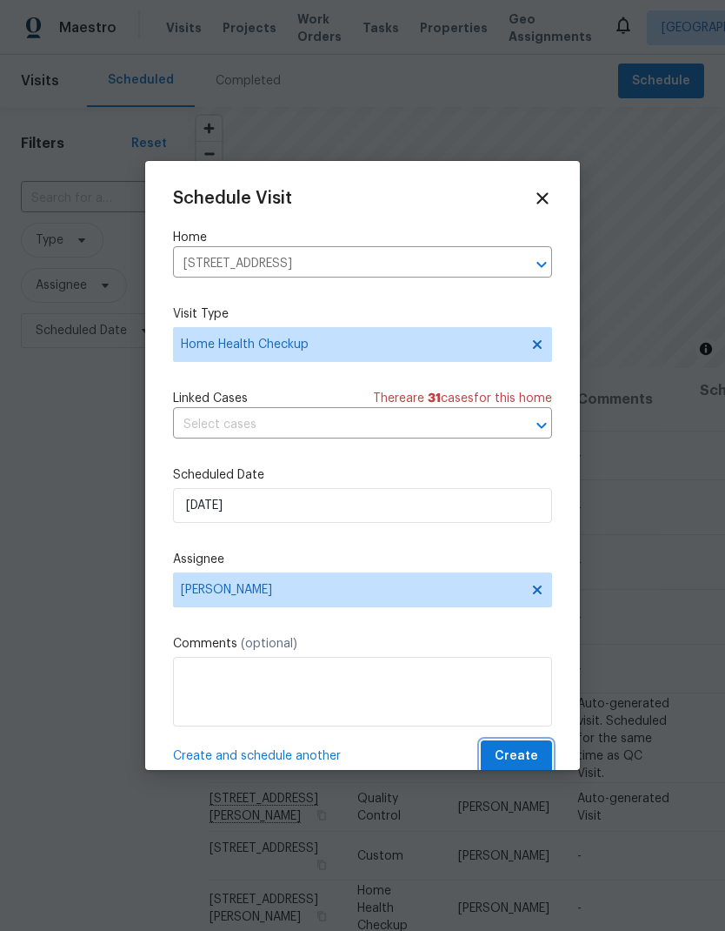
click at [529, 751] on span "Create" at bounding box center [516, 756] width 43 height 22
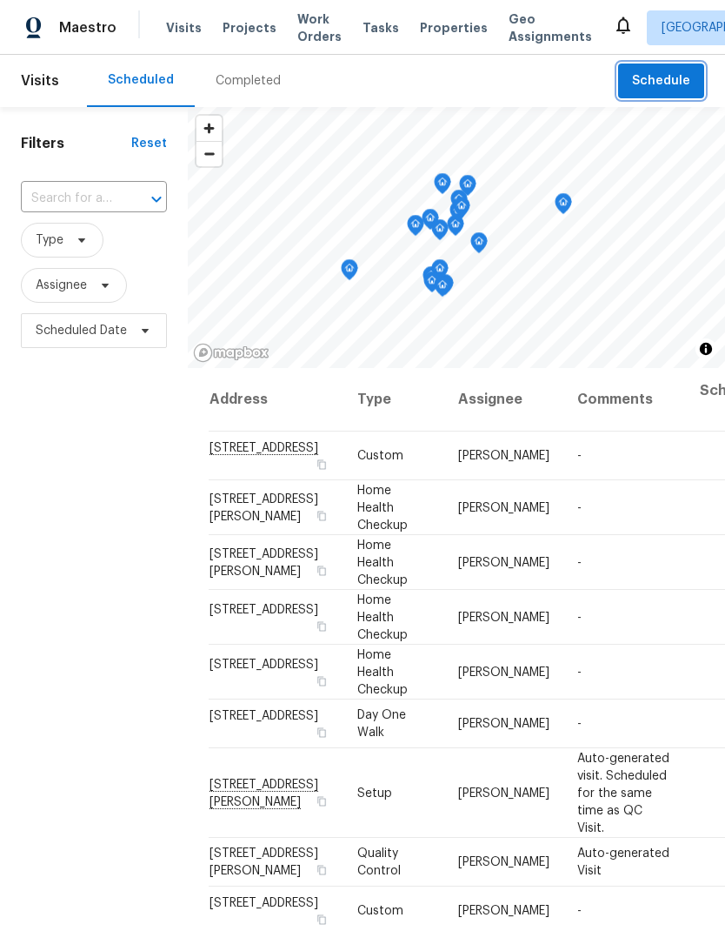
click at [673, 85] on span "Schedule" at bounding box center [661, 81] width 58 height 22
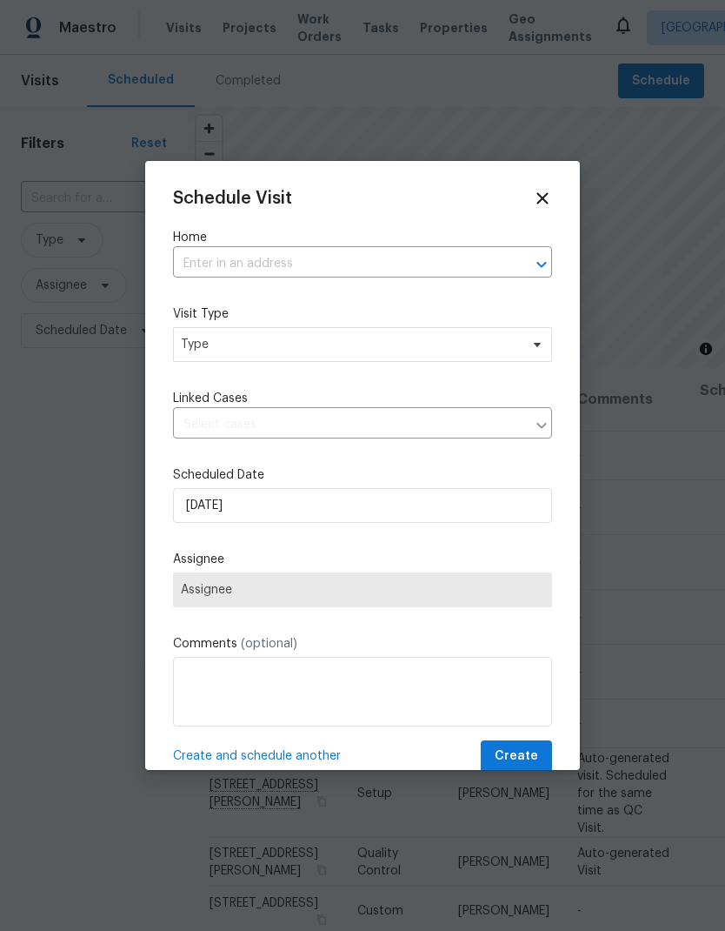
click at [364, 264] on input "text" at bounding box center [338, 263] width 331 height 27
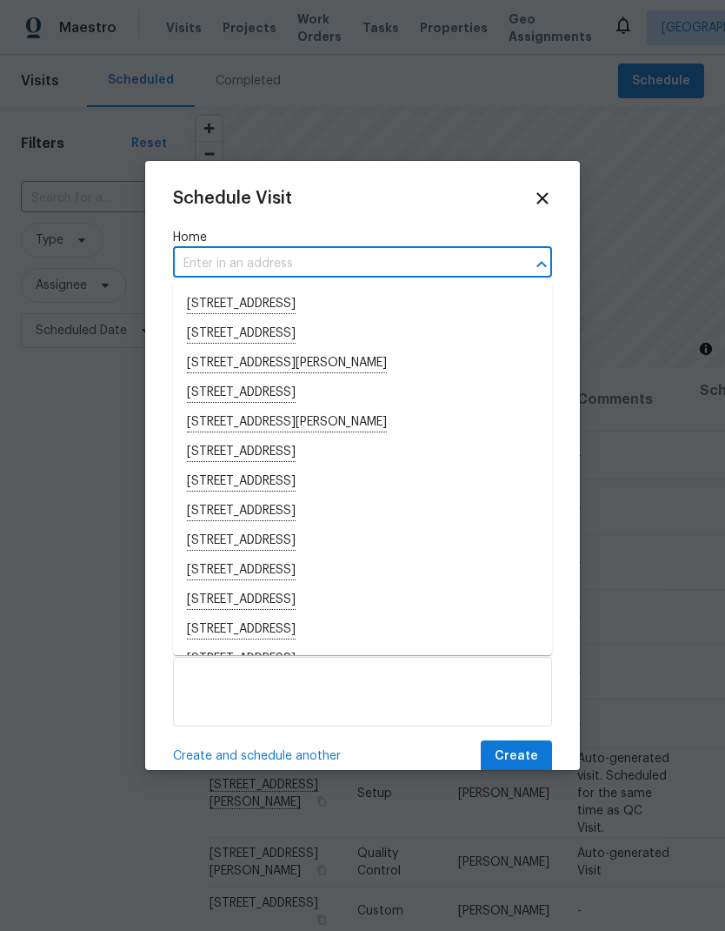
click at [321, 262] on input "text" at bounding box center [338, 263] width 331 height 27
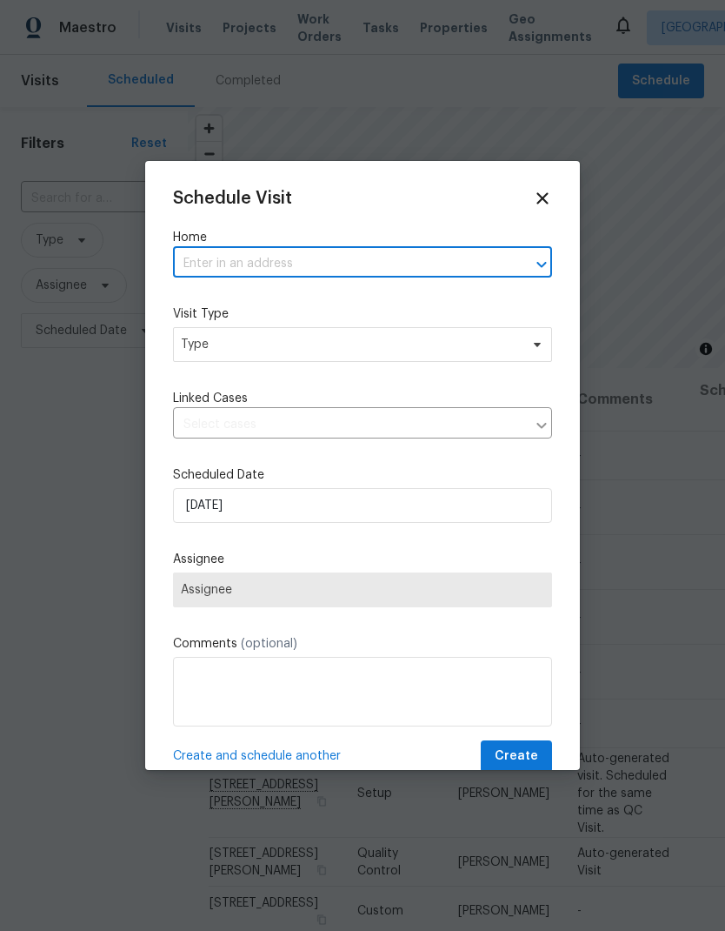
paste input "[STREET_ADDRESS][PERSON_NAME]"
type input "[STREET_ADDRESS][PERSON_NAME]"
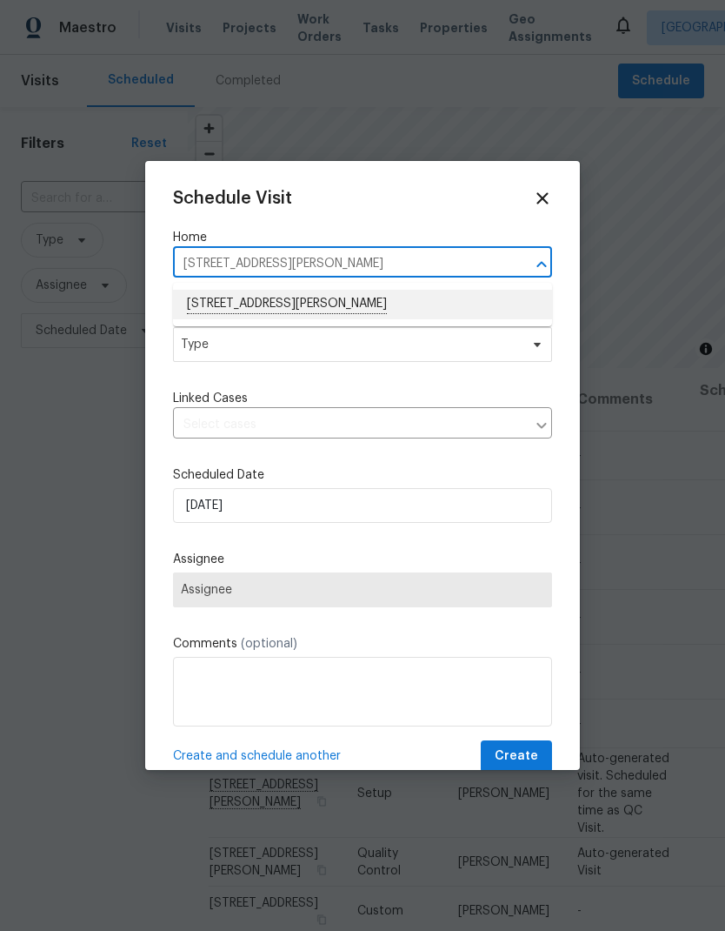
click at [366, 306] on li "[STREET_ADDRESS][PERSON_NAME]" at bounding box center [362, 305] width 379 height 30
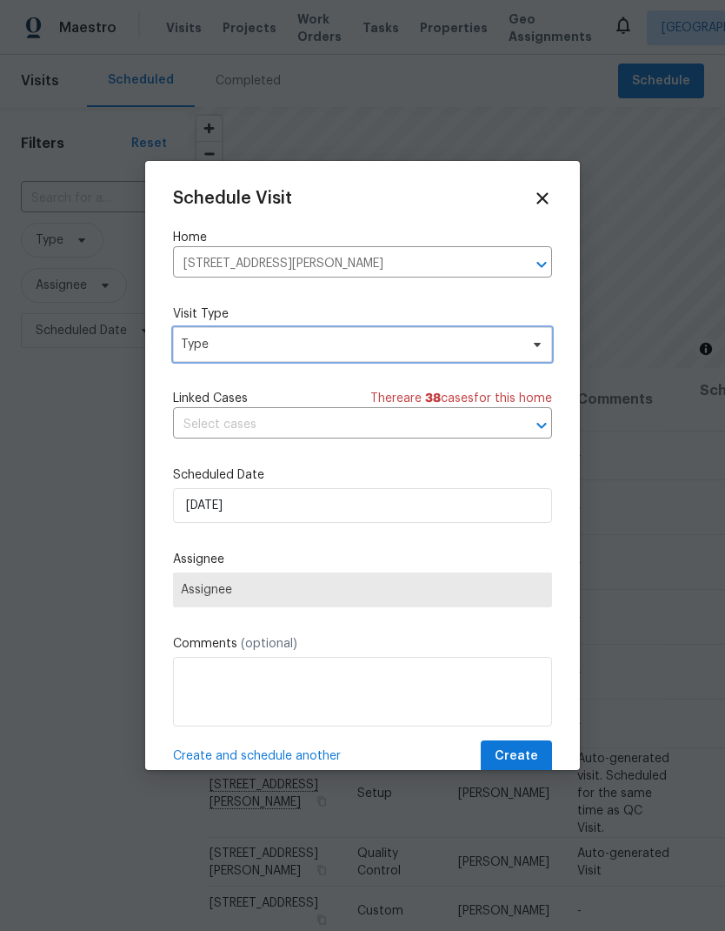
click at [371, 349] on span "Type" at bounding box center [350, 344] width 338 height 17
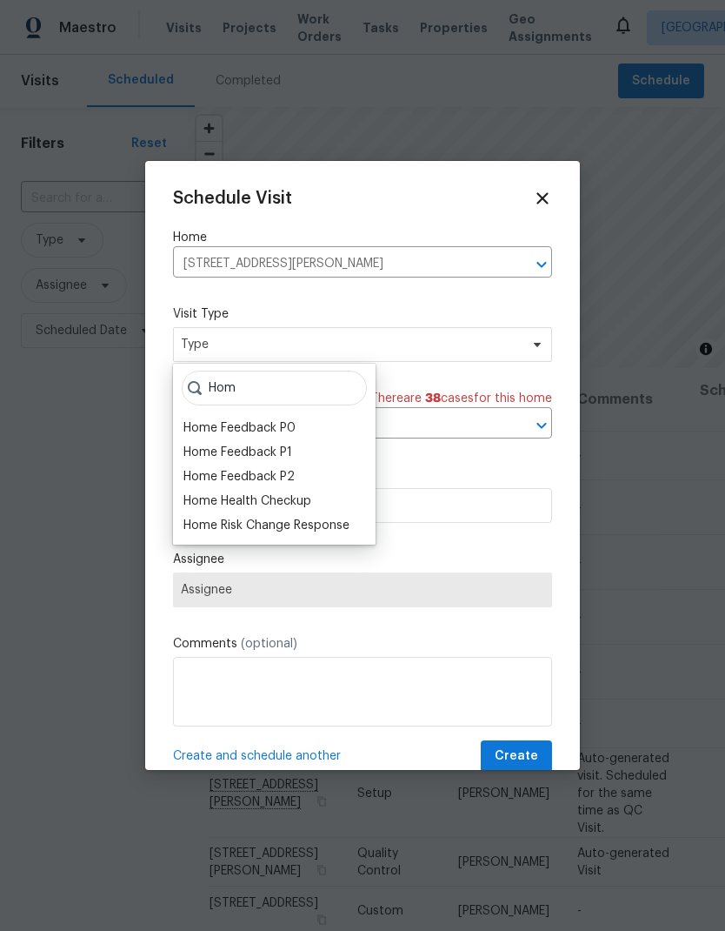
type input "Hom"
click at [311, 495] on div "Home Health Checkup" at bounding box center [248, 500] width 128 height 17
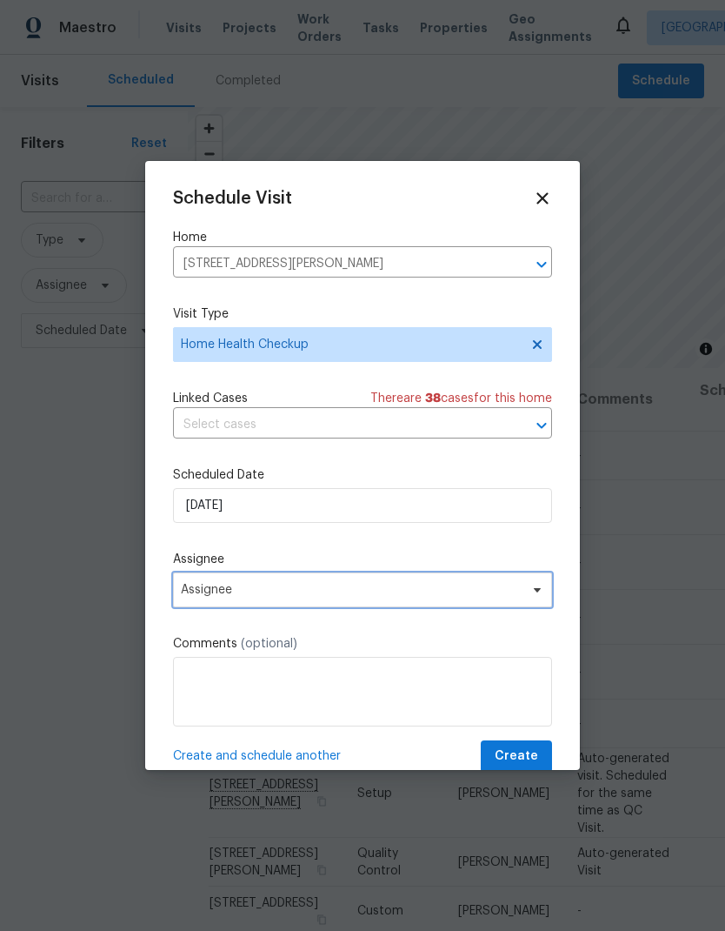
click at [328, 593] on span "Assignee" at bounding box center [351, 590] width 341 height 14
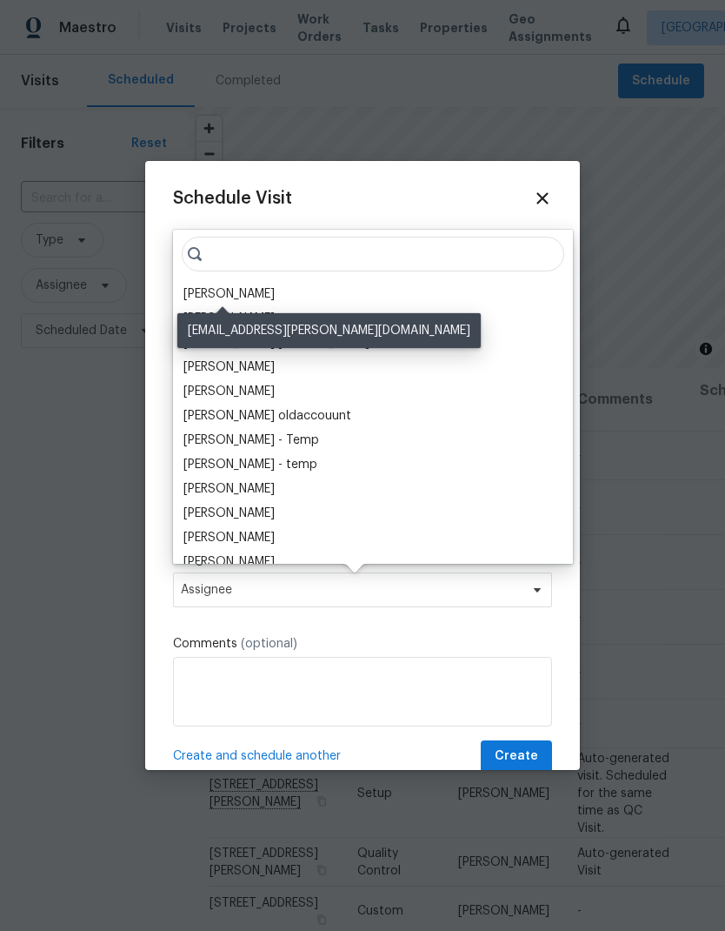
click at [252, 295] on div "[PERSON_NAME]" at bounding box center [229, 293] width 91 height 17
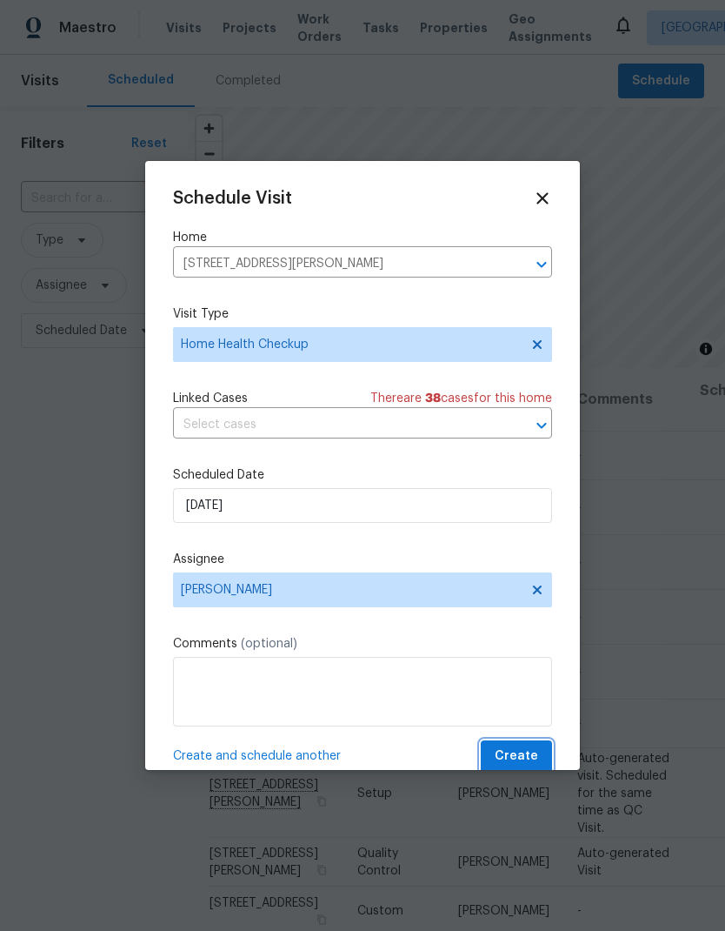
click at [527, 751] on span "Create" at bounding box center [516, 756] width 43 height 22
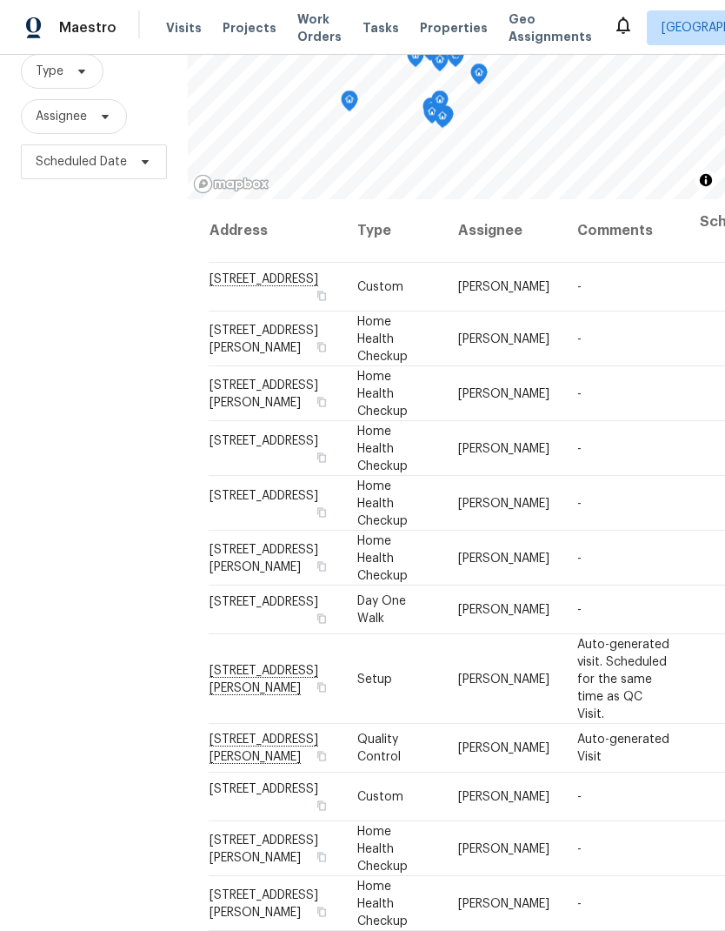
scroll to position [168, 0]
